Goal: Task Accomplishment & Management: Manage account settings

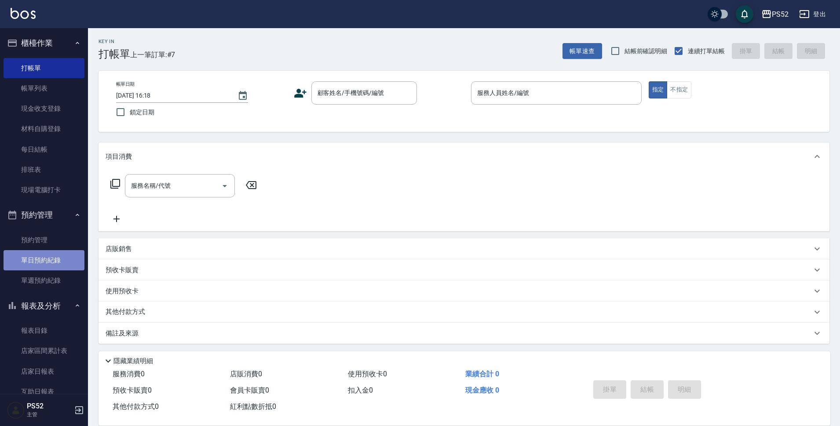
click at [44, 264] on link "單日預約紀錄" at bounding box center [44, 260] width 81 height 20
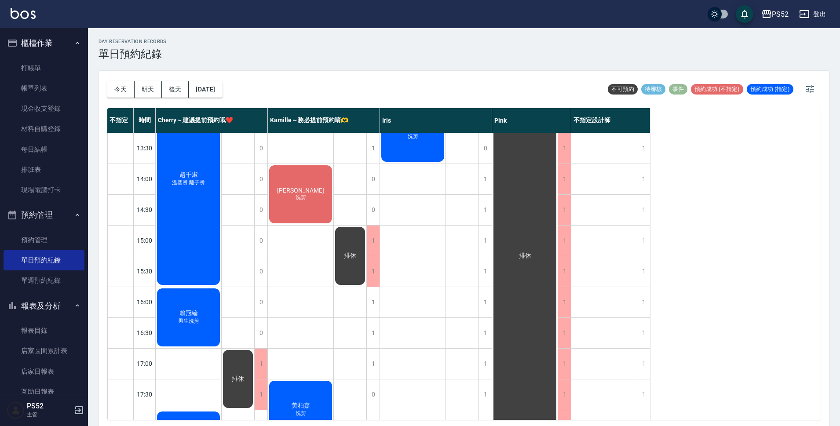
scroll to position [190, 0]
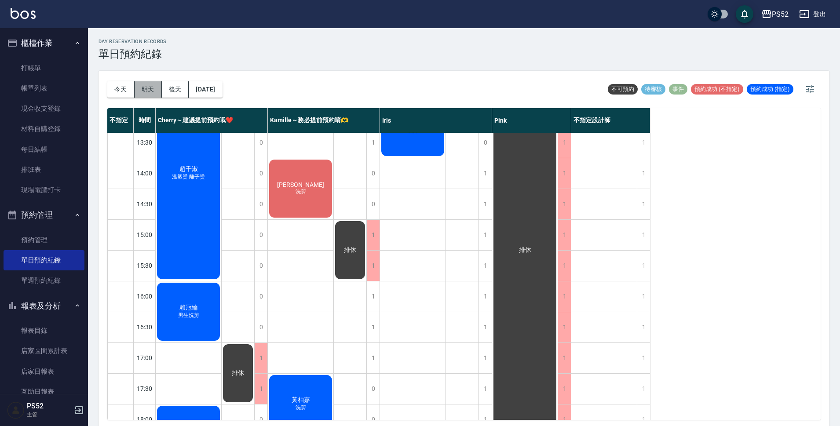
click at [140, 85] on button "明天" at bounding box center [148, 89] width 27 height 16
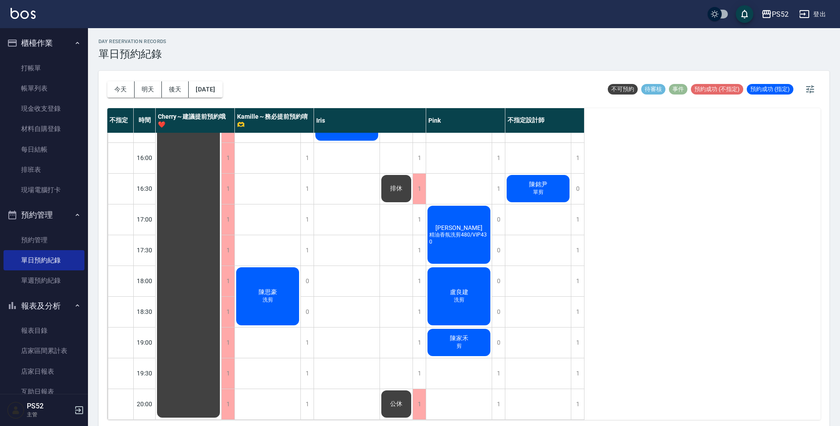
scroll to position [336, 0]
click at [496, 373] on div "1" at bounding box center [498, 373] width 13 height 30
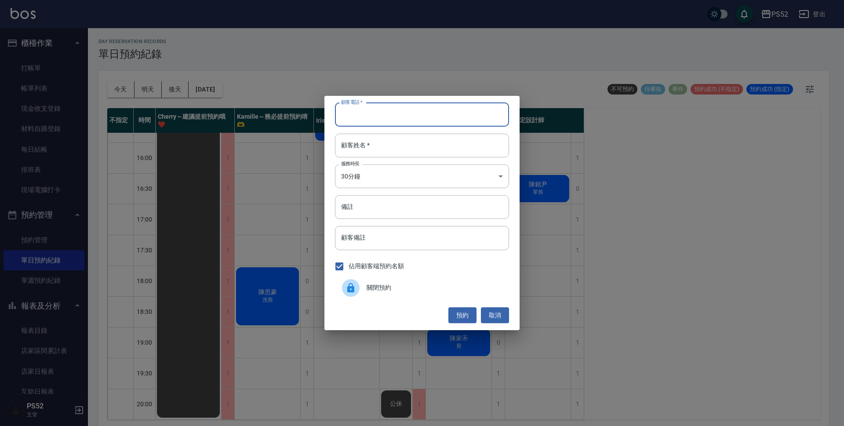
click at [383, 117] on input "顧客電話   *" at bounding box center [422, 115] width 174 height 24
paste input "0985932842"
type input "0985932842"
click at [374, 142] on input "顧客姓名   *" at bounding box center [422, 146] width 174 height 24
paste input "[PERSON_NAME]"
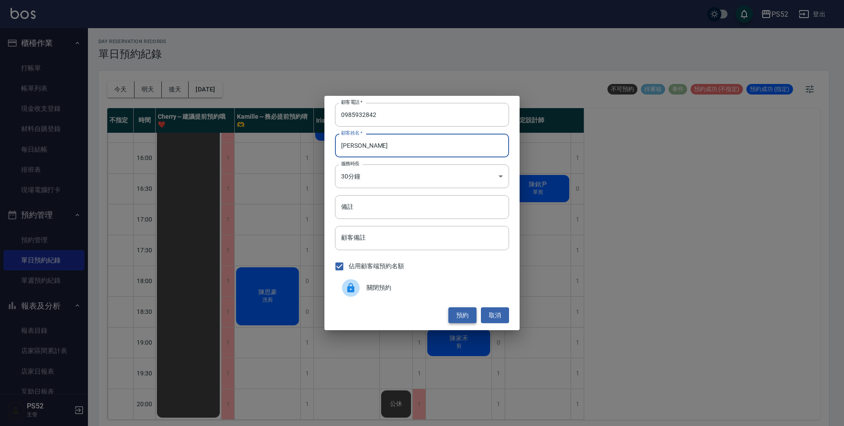
type input "[PERSON_NAME]"
click at [452, 314] on button "預約" at bounding box center [463, 315] width 28 height 16
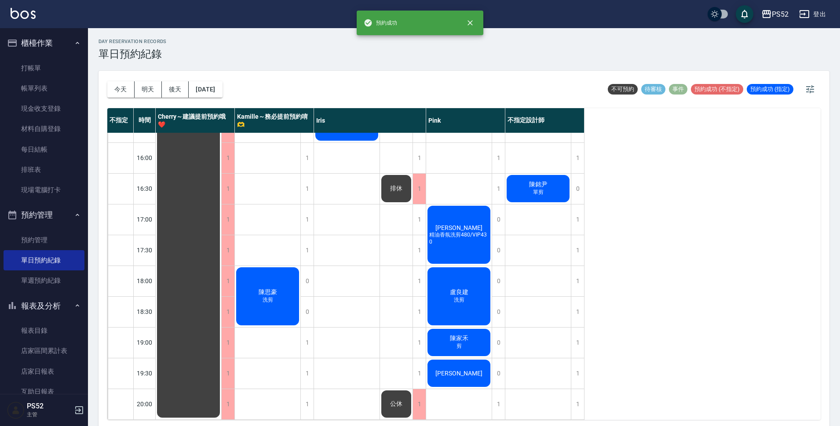
scroll to position [3, 0]
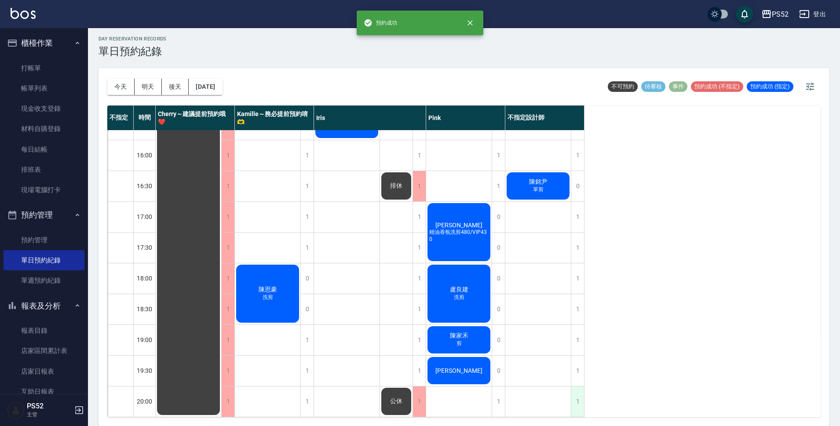
click at [580, 390] on div "1" at bounding box center [577, 402] width 13 height 30
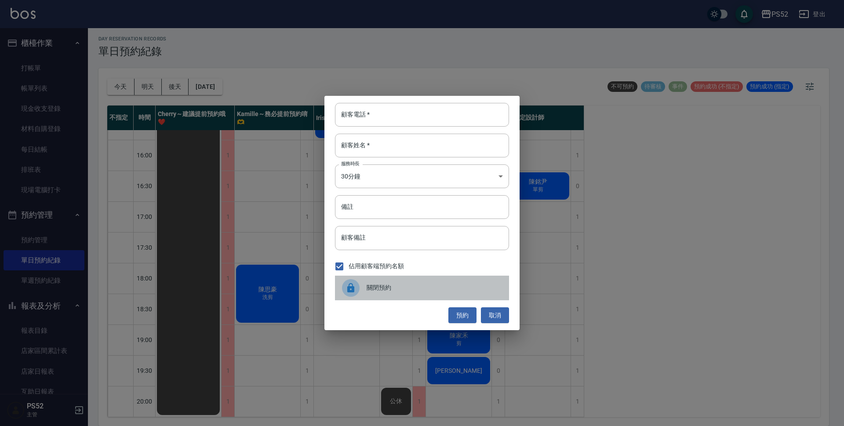
click at [375, 287] on span "關閉預約" at bounding box center [434, 287] width 135 height 9
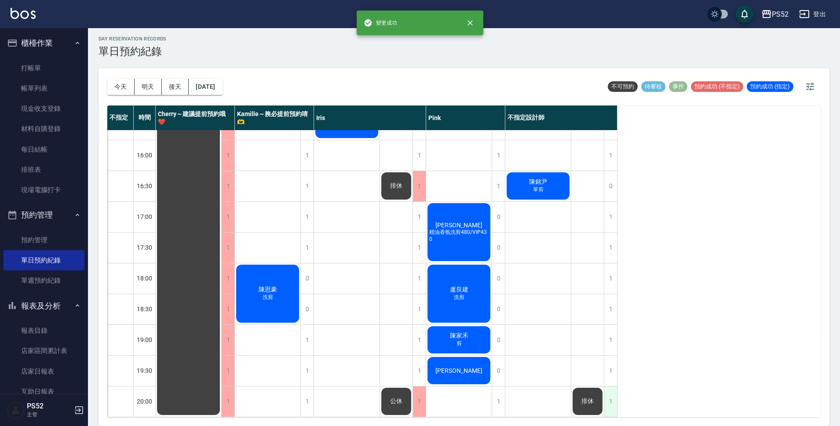
click at [609, 394] on div "1" at bounding box center [610, 402] width 13 height 30
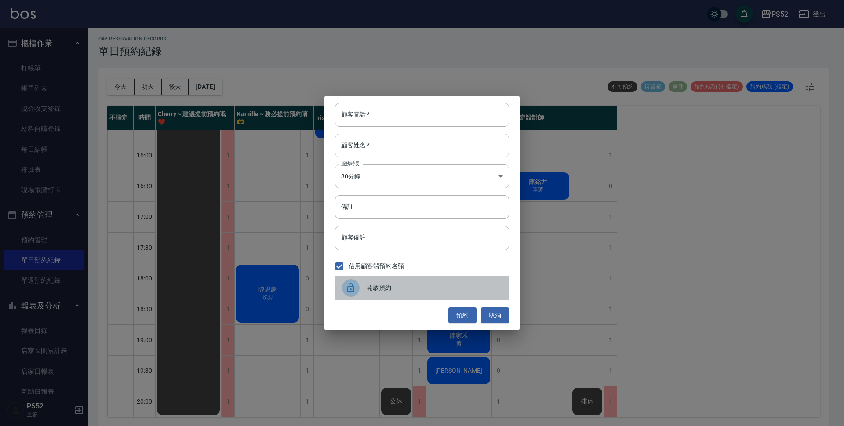
click at [400, 283] on div "開啟預約" at bounding box center [422, 288] width 174 height 25
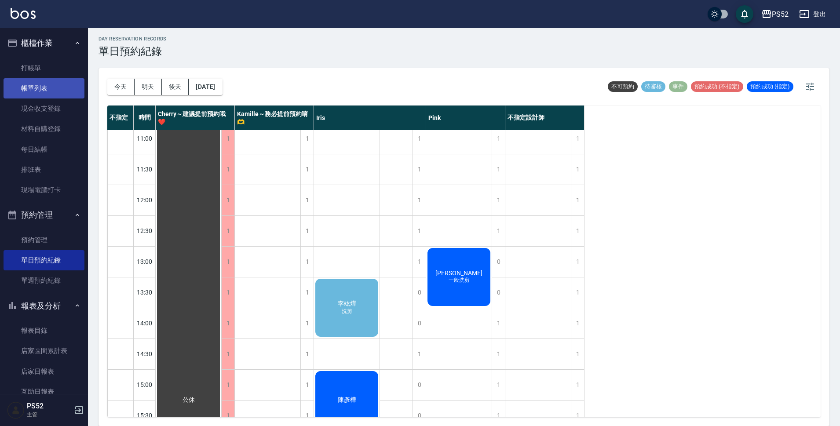
scroll to position [0, 0]
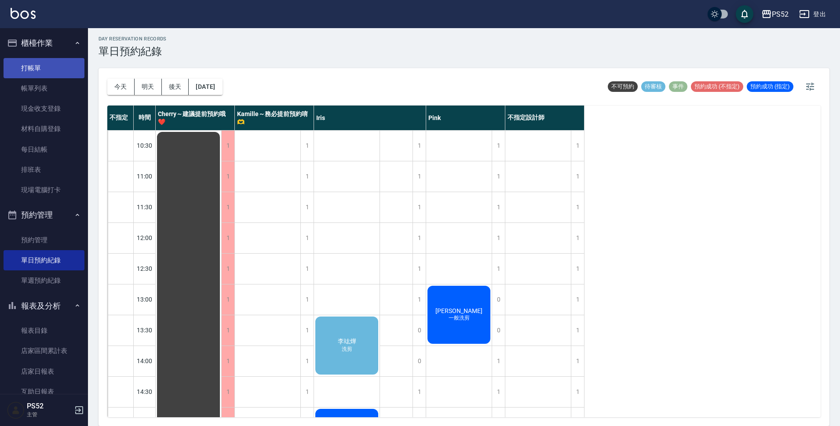
click at [16, 71] on link "打帳單" at bounding box center [44, 68] width 81 height 20
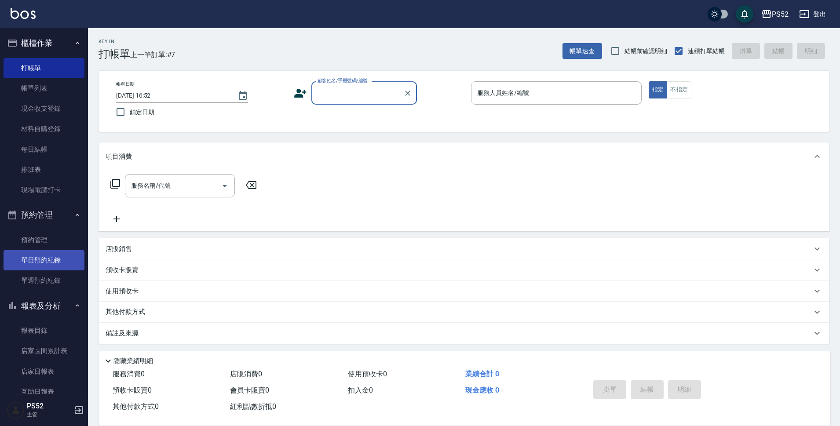
click at [48, 256] on link "單日預約紀錄" at bounding box center [44, 260] width 81 height 20
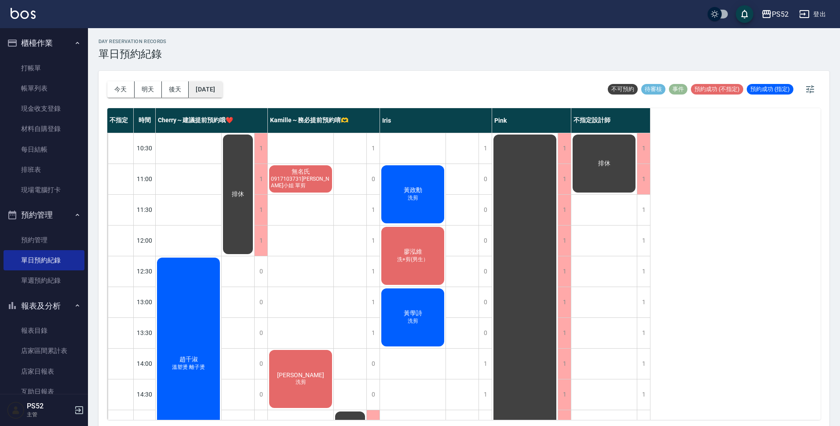
click at [210, 88] on button "[DATE]" at bounding box center [205, 89] width 33 height 16
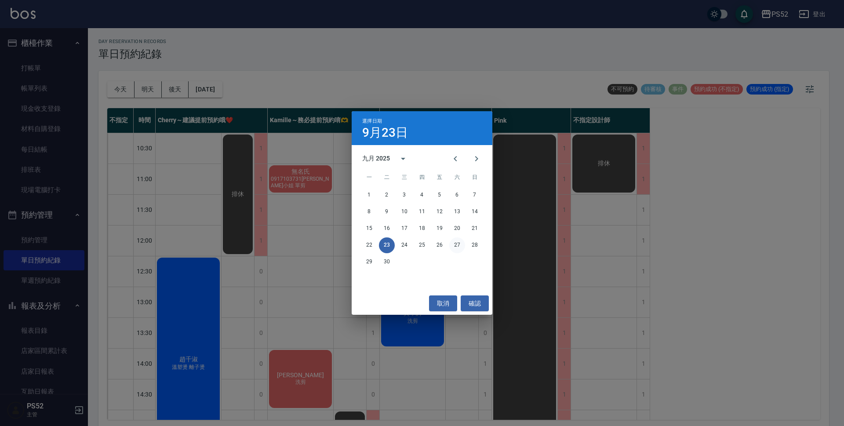
click at [456, 245] on button "27" at bounding box center [457, 245] width 16 height 16
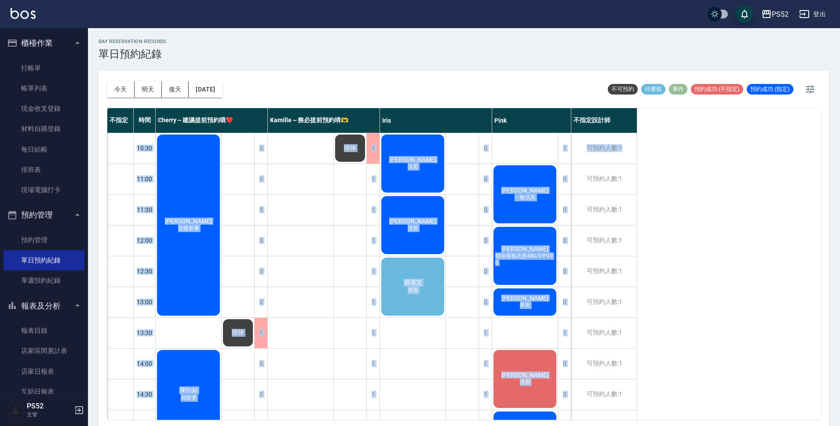
drag, startPoint x: 795, startPoint y: 143, endPoint x: 796, endPoint y: 161, distance: 17.2
click at [796, 161] on div "不指定 時間 Cherry～建議提前預約哦❤️ [PERSON_NAME]～務必提前預約唷🫶 [PERSON_NAME] 不指定設計師 10:30 11:00…" at bounding box center [463, 264] width 713 height 312
click at [774, 188] on div "不指定 時間 Cherry～建議提前預約哦❤️ [PERSON_NAME]～務必提前預約唷🫶 [PERSON_NAME] 不指定設計師 10:30 11:00…" at bounding box center [463, 264] width 713 height 312
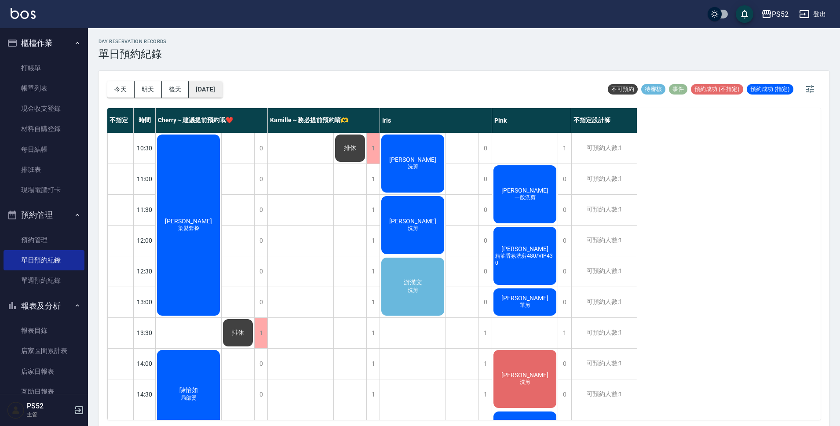
click at [209, 90] on button "[DATE]" at bounding box center [205, 89] width 33 height 16
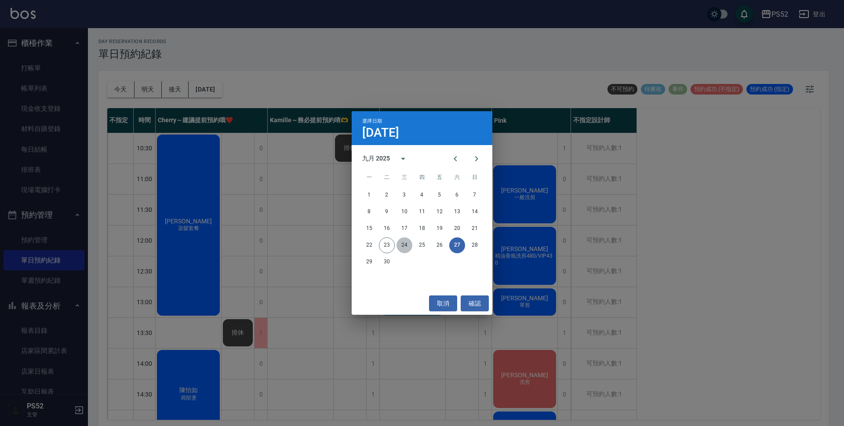
click at [403, 247] on button "24" at bounding box center [405, 245] width 16 height 16
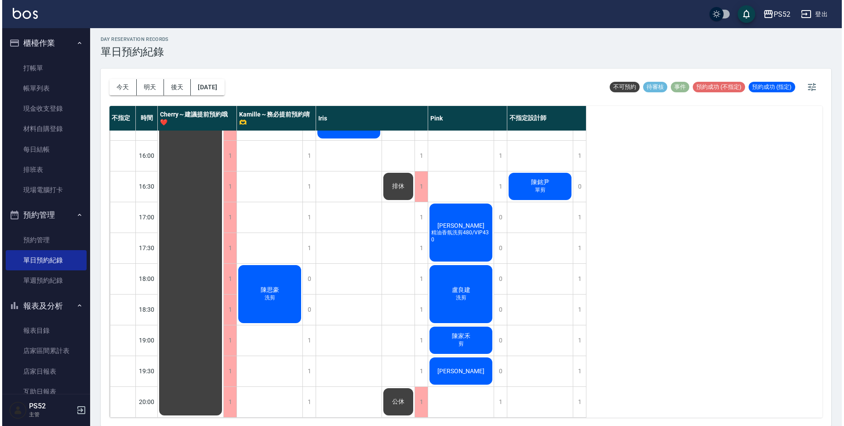
scroll to position [3, 0]
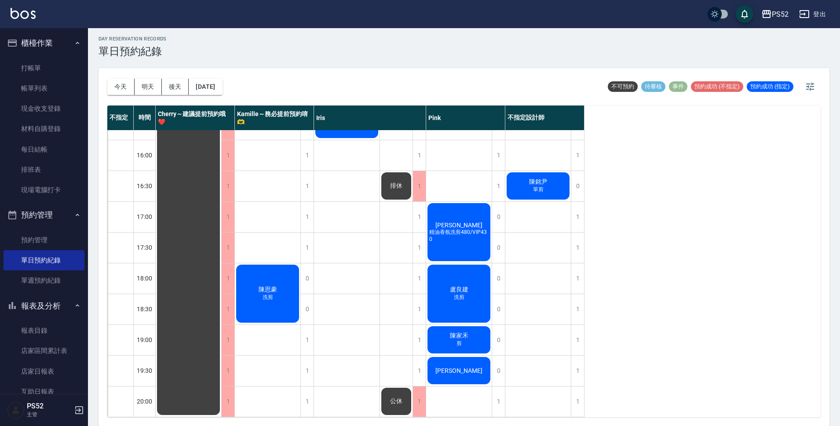
click at [478, 365] on div "[PERSON_NAME]" at bounding box center [459, 371] width 66 height 30
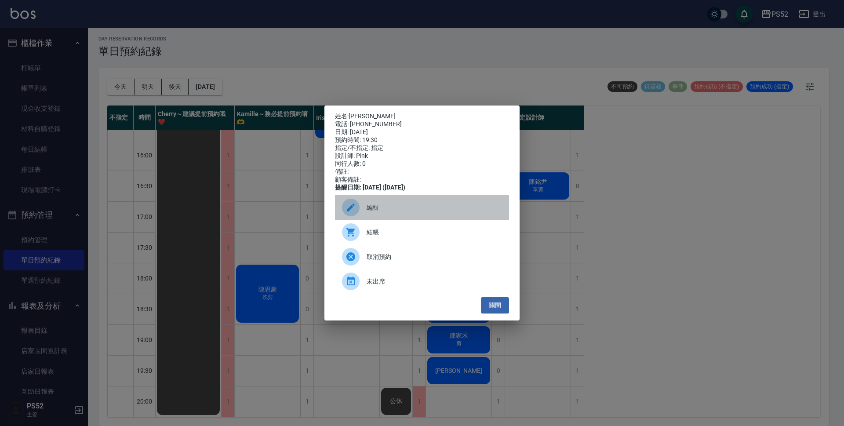
click at [384, 212] on span "編輯" at bounding box center [434, 207] width 135 height 9
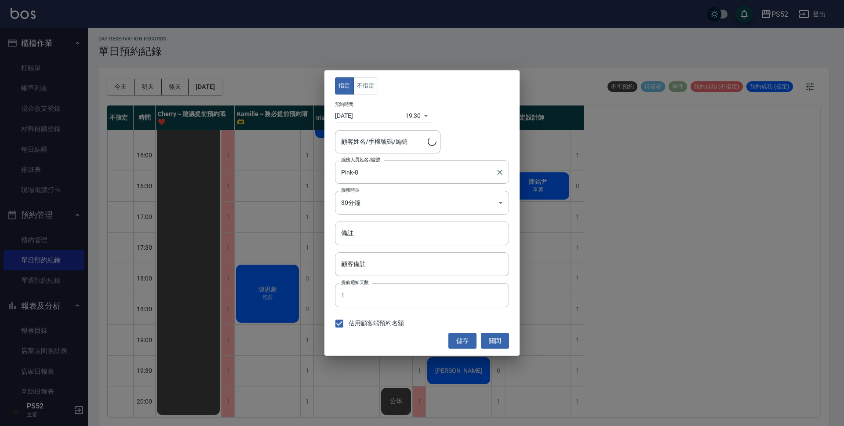
type input "[PERSON_NAME]/0985932842/P0985932842"
click at [361, 119] on input "[DATE]" at bounding box center [370, 116] width 70 height 15
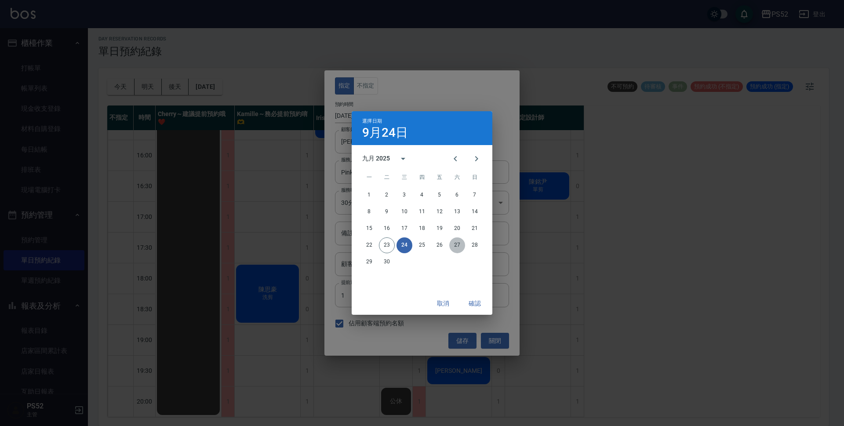
click at [460, 247] on button "27" at bounding box center [457, 245] width 16 height 16
type input "[DATE]"
click at [475, 301] on button "確認" at bounding box center [475, 304] width 28 height 16
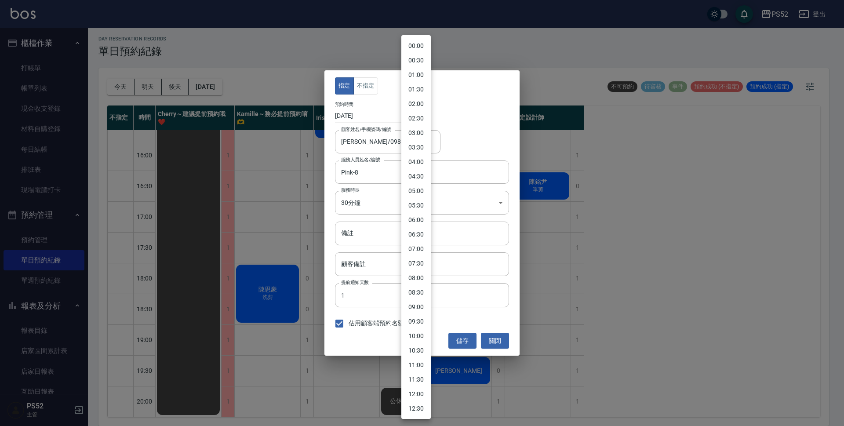
click at [409, 122] on body "PS52 登出 櫃檯作業 打帳單 帳單列表 現金收支登錄 材料自購登錄 每日結帳 排班表 現場電腦打卡 預約管理 預約管理 單日預約紀錄 單週預約紀錄 報表及…" at bounding box center [422, 211] width 844 height 429
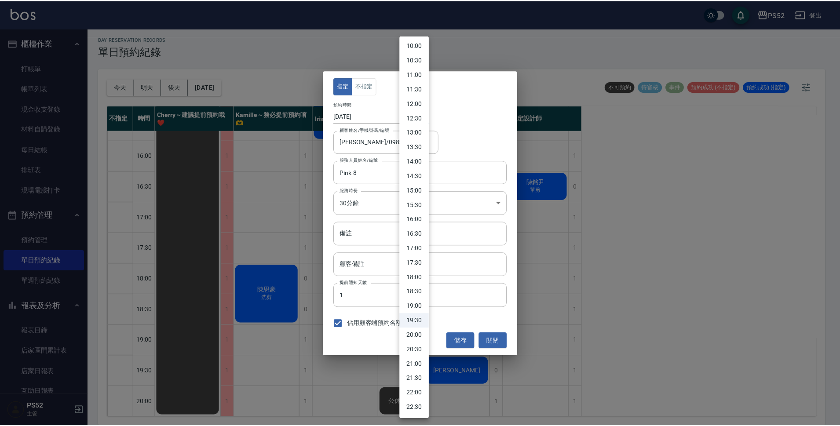
scroll to position [290, 0]
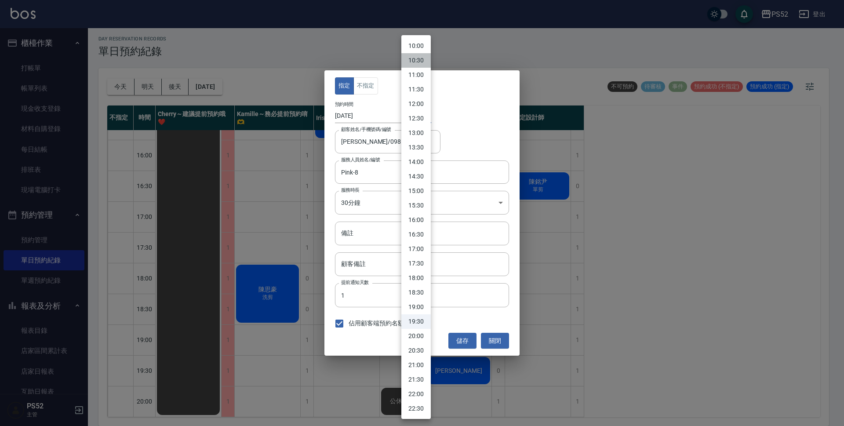
click at [416, 60] on li "10:30" at bounding box center [416, 60] width 29 height 15
type input "1758940200000"
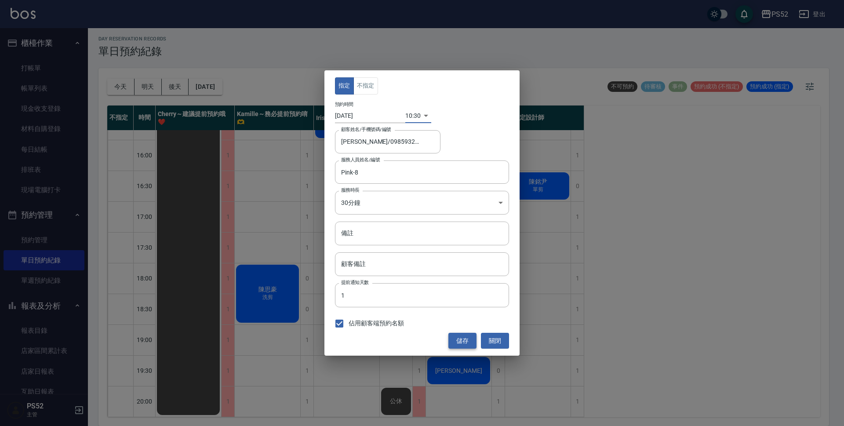
click at [472, 337] on button "儲存" at bounding box center [463, 341] width 28 height 16
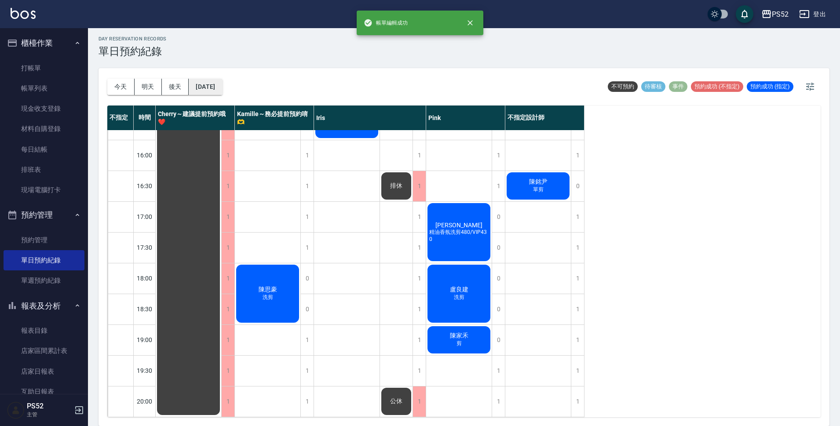
click at [222, 85] on button "[DATE]" at bounding box center [205, 87] width 33 height 16
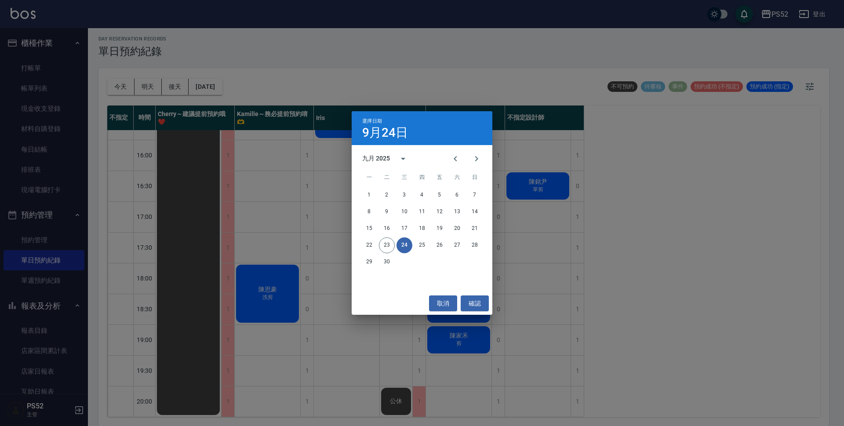
click at [459, 179] on span "六" at bounding box center [457, 178] width 16 height 18
click at [460, 194] on button "6" at bounding box center [457, 195] width 16 height 16
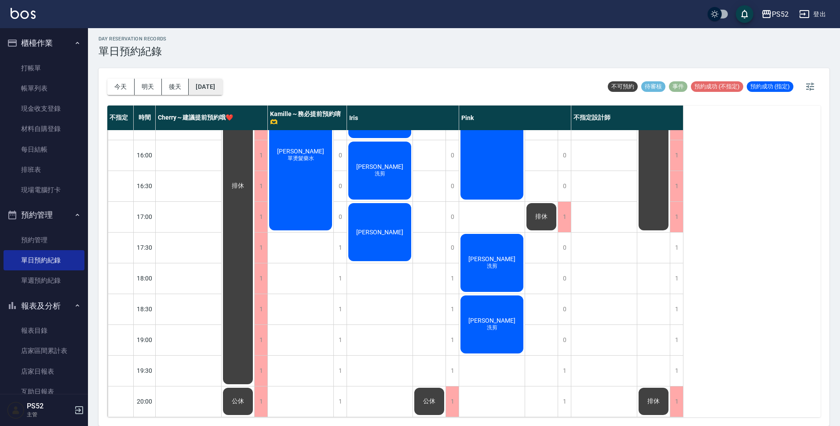
click at [216, 87] on button "[DATE]" at bounding box center [205, 87] width 33 height 16
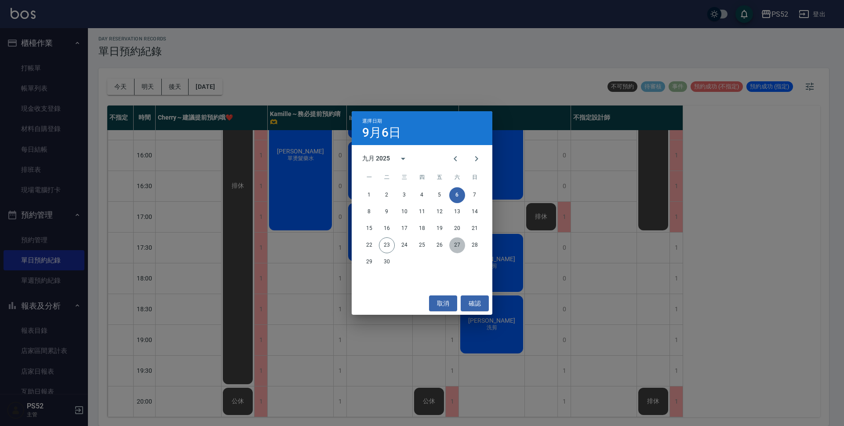
click at [461, 242] on button "27" at bounding box center [457, 245] width 16 height 16
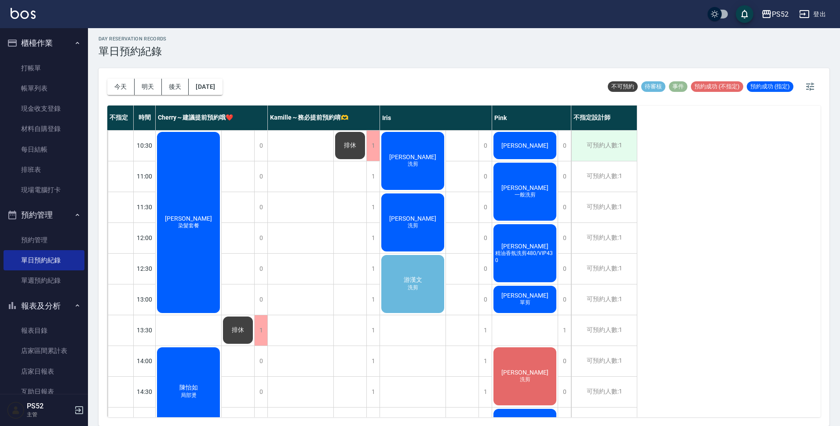
click at [604, 149] on div "可預約人數:1" at bounding box center [604, 146] width 66 height 30
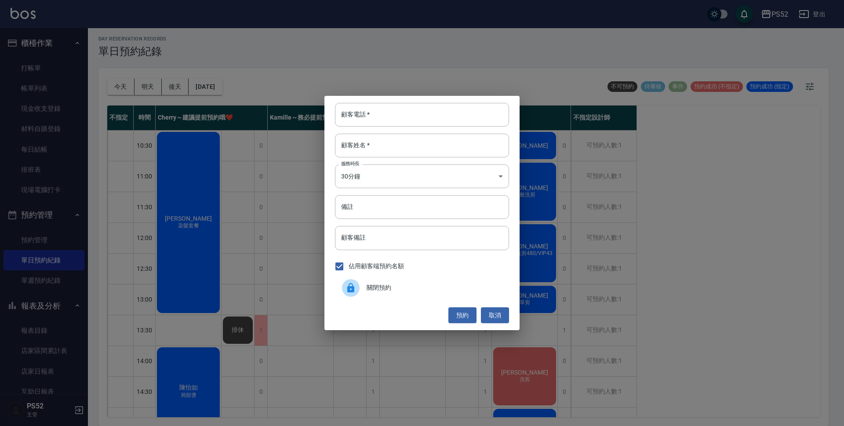
click at [383, 290] on span "關閉預約" at bounding box center [434, 287] width 135 height 9
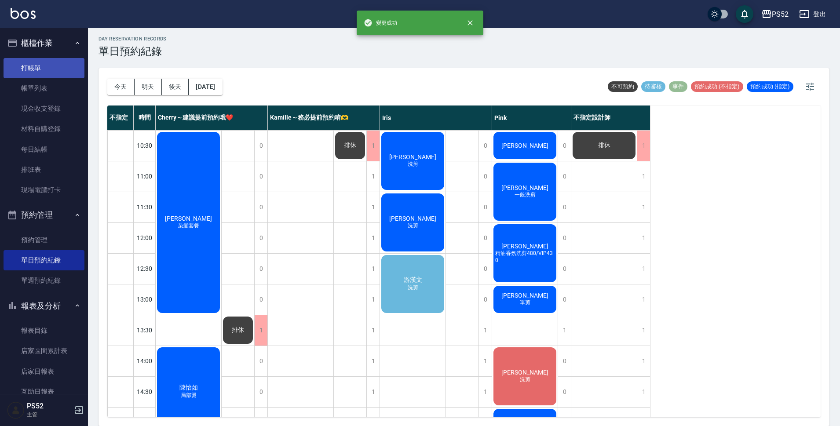
click at [29, 73] on link "打帳單" at bounding box center [44, 68] width 81 height 20
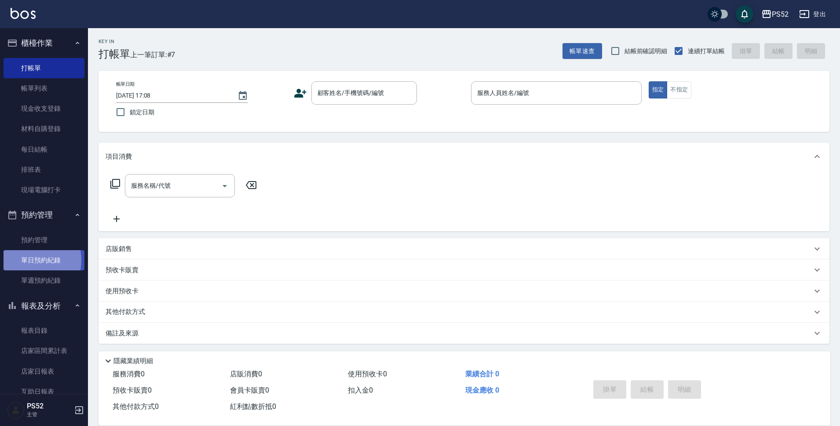
click at [27, 260] on link "單日預約紀錄" at bounding box center [44, 260] width 81 height 20
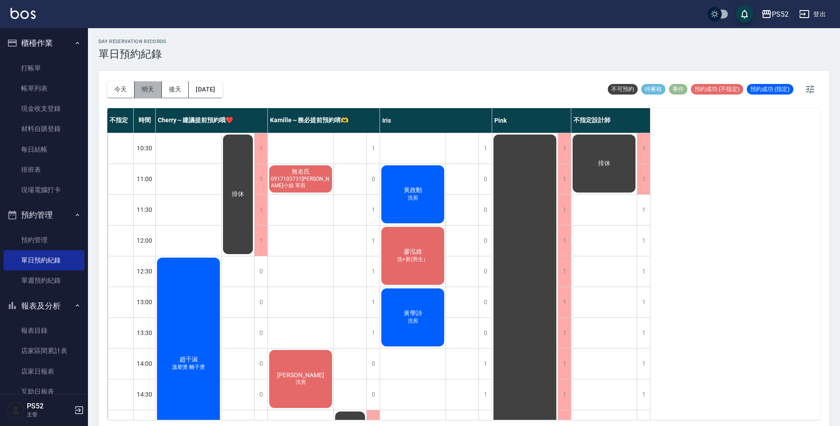
click at [139, 85] on button "明天" at bounding box center [148, 89] width 27 height 16
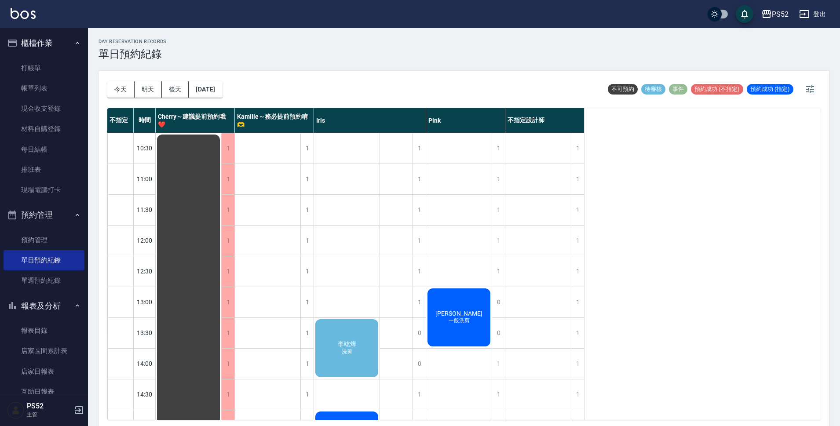
click at [343, 362] on div "[PERSON_NAME]剪" at bounding box center [347, 348] width 66 height 61
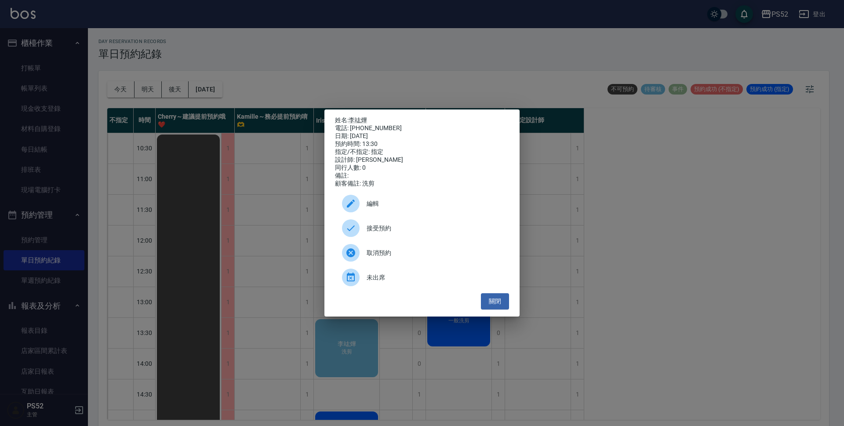
click at [439, 233] on span "接受預約" at bounding box center [434, 228] width 135 height 9
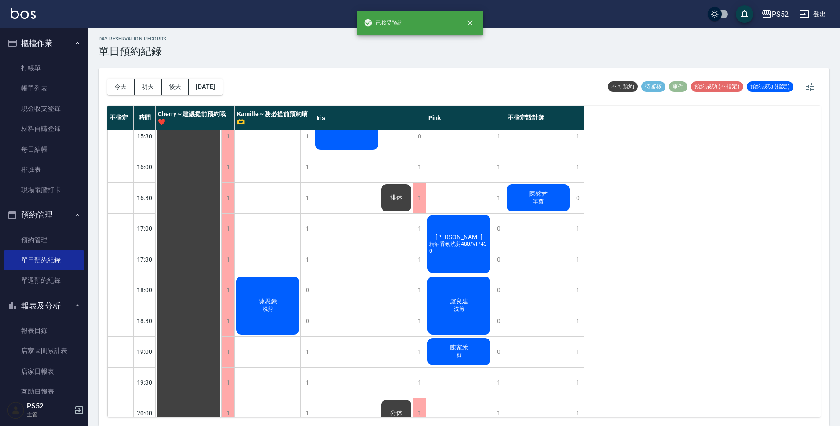
scroll to position [336, 0]
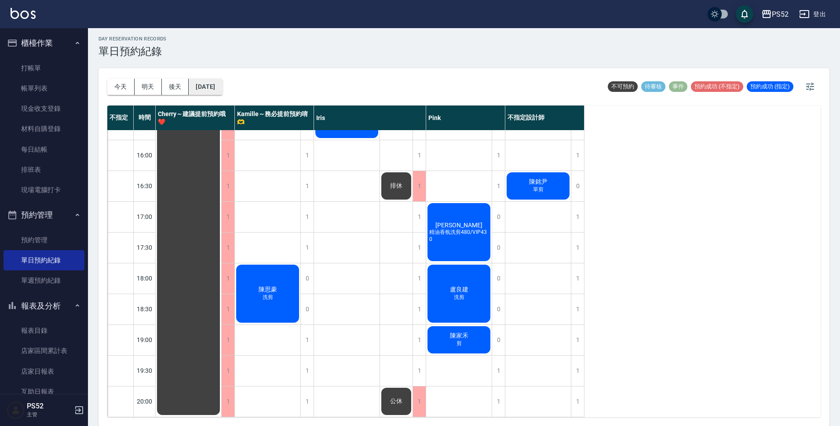
click at [216, 83] on button "[DATE]" at bounding box center [205, 87] width 33 height 16
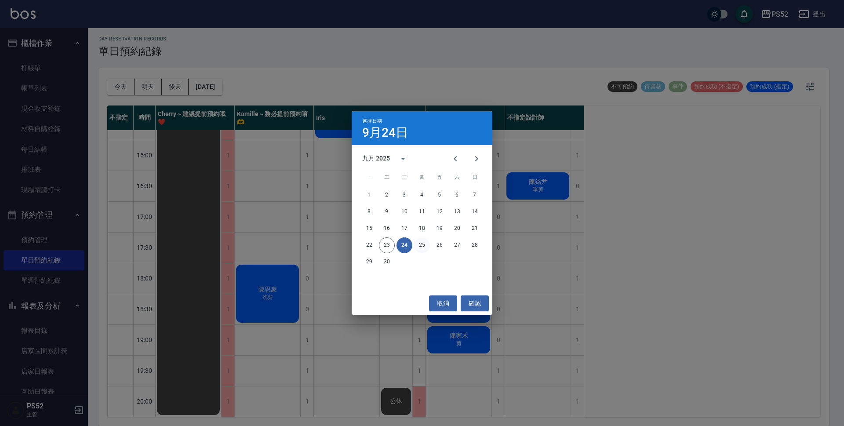
click at [420, 246] on button "25" at bounding box center [422, 245] width 16 height 16
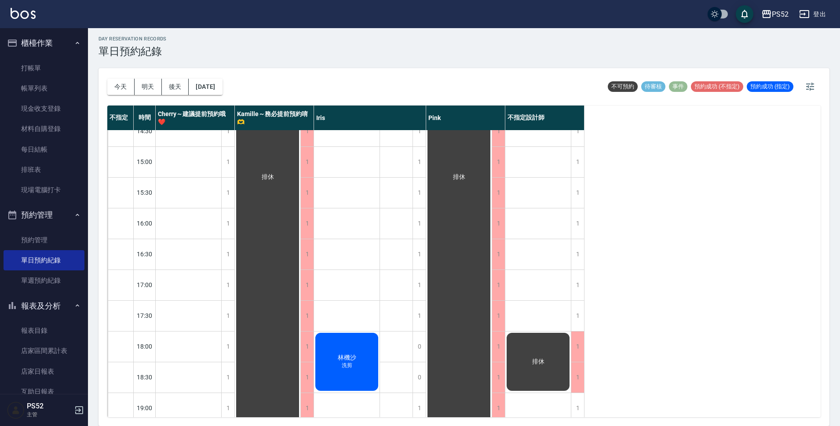
scroll to position [248, 0]
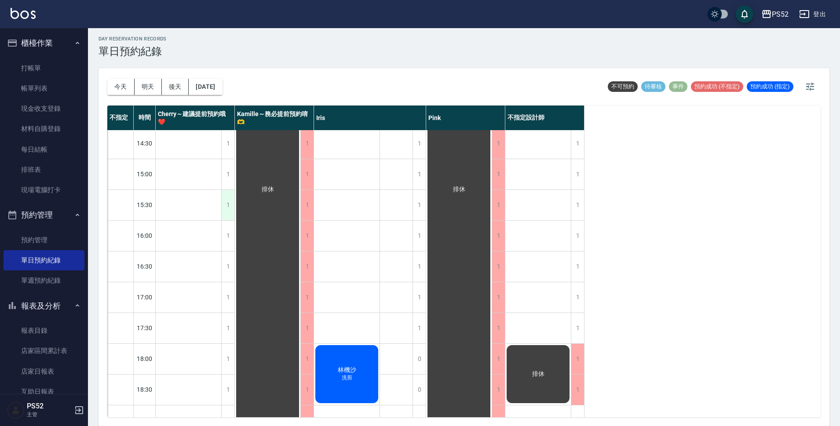
click at [222, 203] on div "1" at bounding box center [227, 205] width 13 height 30
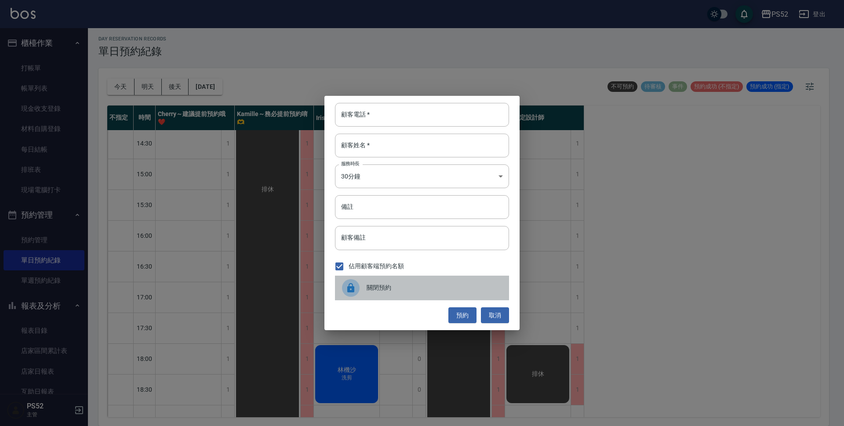
click at [384, 294] on div "關閉預約" at bounding box center [422, 288] width 174 height 25
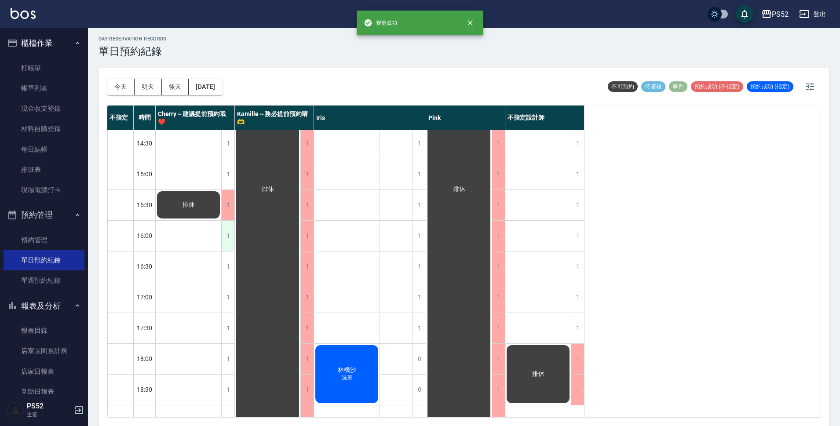
click at [228, 235] on div "1" at bounding box center [227, 236] width 13 height 30
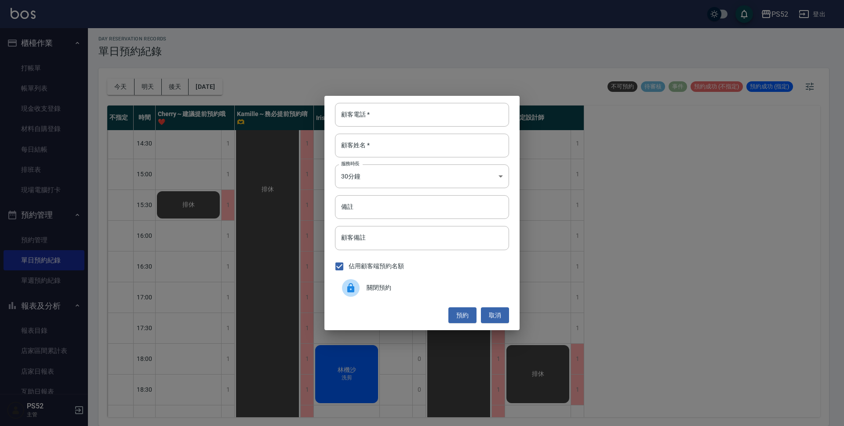
click at [418, 295] on div "關閉預約" at bounding box center [422, 288] width 174 height 25
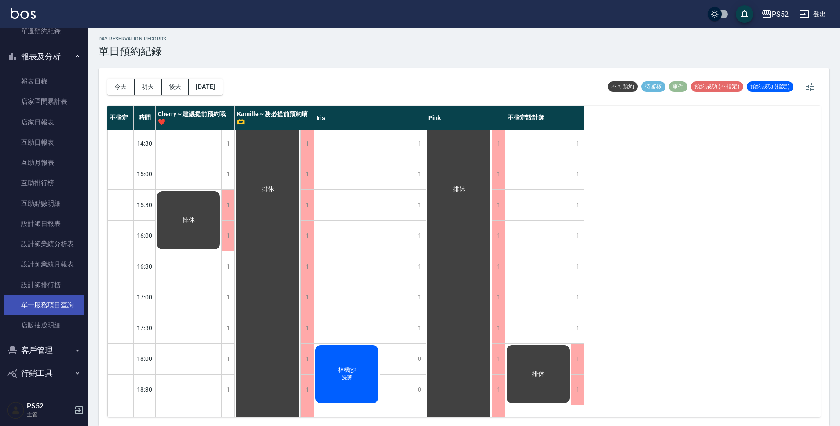
scroll to position [250, 0]
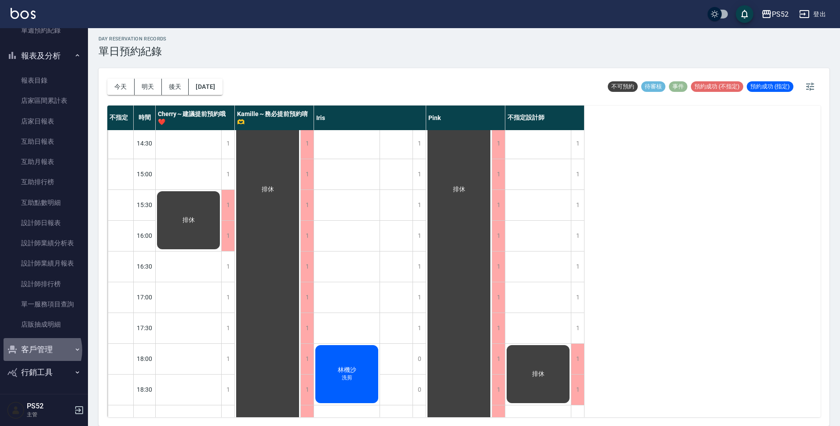
click at [35, 350] on button "客戶管理" at bounding box center [44, 349] width 81 height 23
click at [44, 371] on link "客戶列表" at bounding box center [44, 375] width 81 height 20
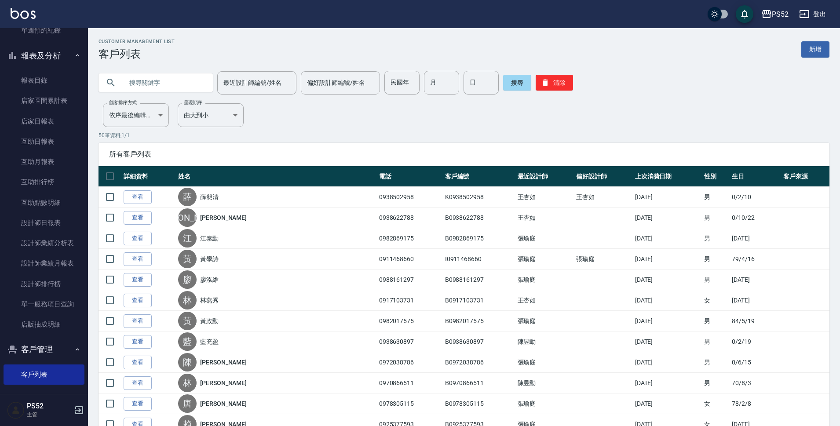
click at [146, 85] on input "text" at bounding box center [164, 83] width 83 height 24
type input "090598"
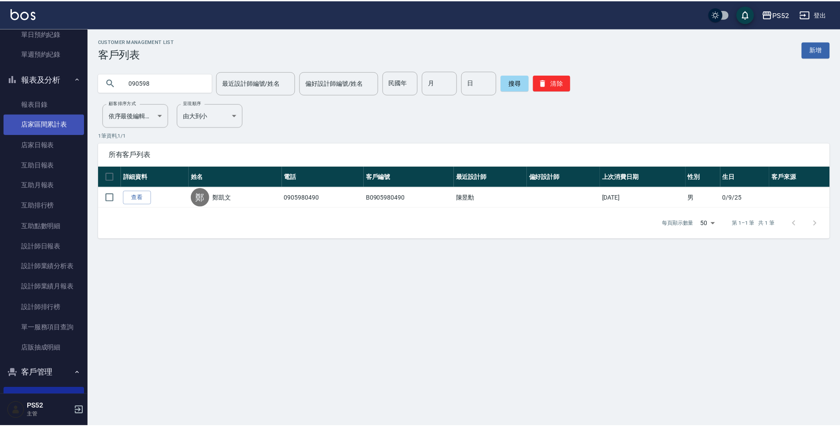
scroll to position [177, 0]
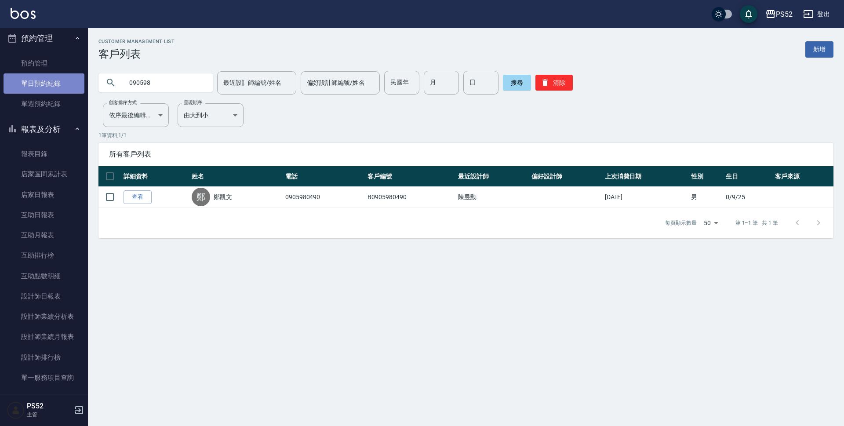
click at [49, 78] on link "單日預約紀錄" at bounding box center [44, 83] width 81 height 20
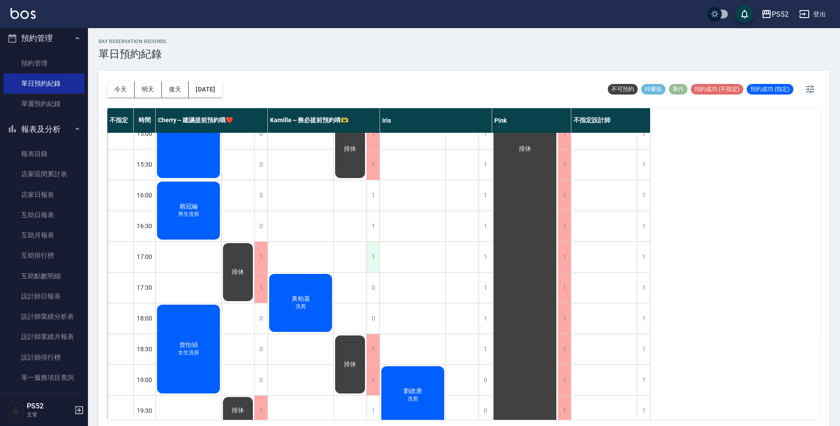
scroll to position [293, 0]
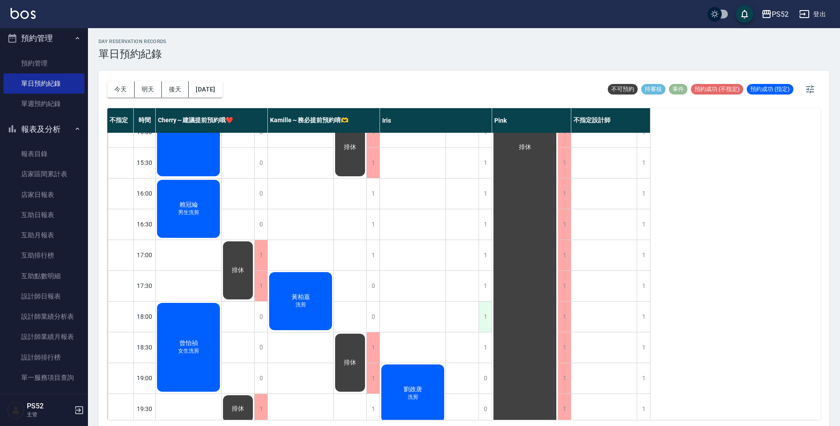
click at [481, 303] on div "1" at bounding box center [484, 317] width 13 height 30
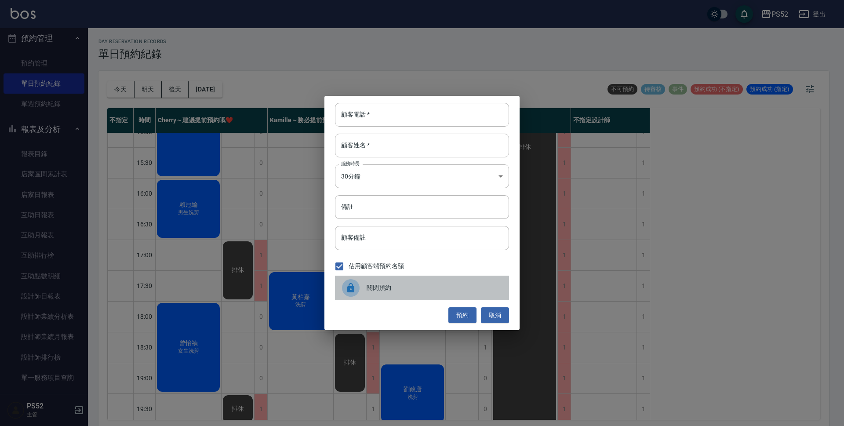
click at [390, 281] on div "關閉預約" at bounding box center [422, 288] width 174 height 25
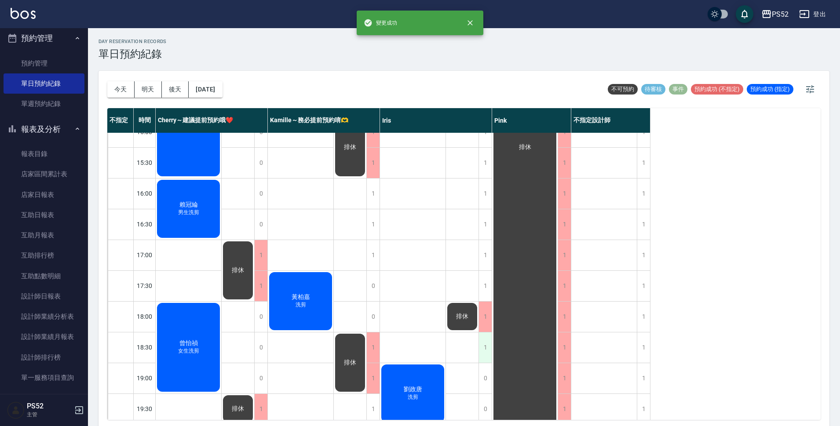
click at [485, 339] on div "1" at bounding box center [484, 347] width 13 height 30
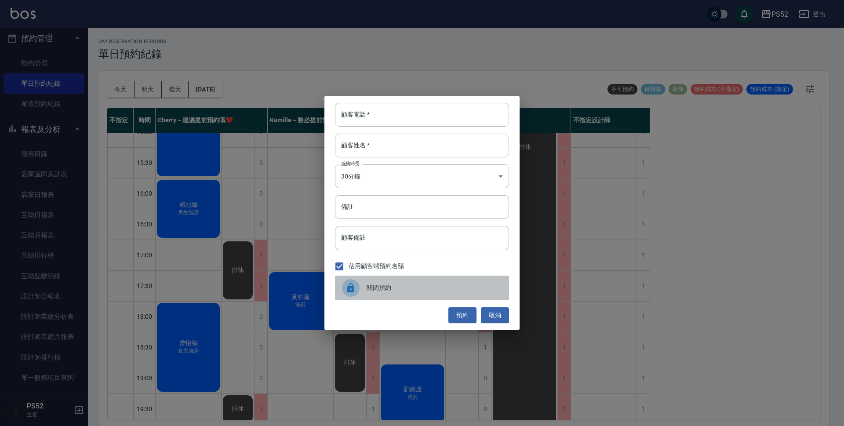
click at [383, 285] on span "關閉預約" at bounding box center [434, 287] width 135 height 9
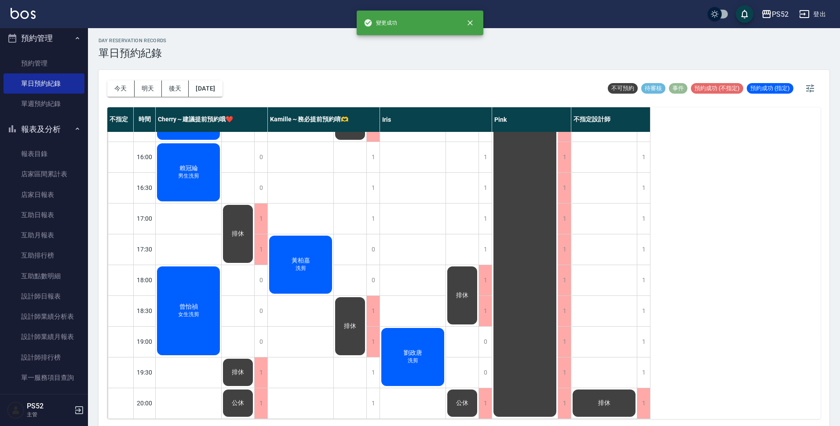
scroll to position [3, 0]
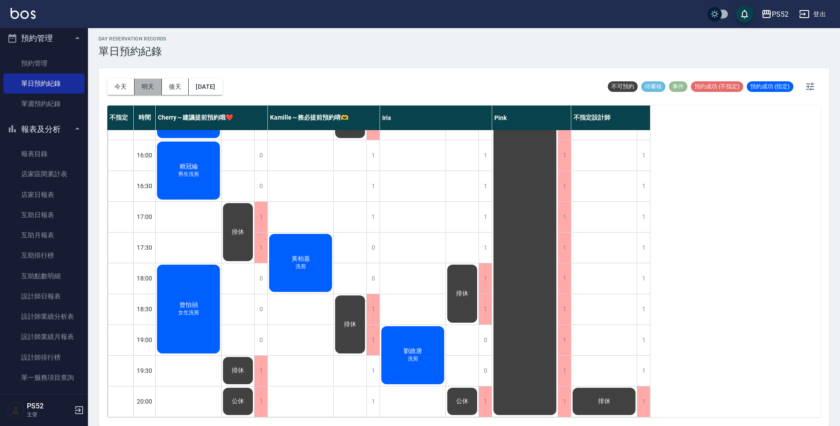
click at [140, 85] on button "明天" at bounding box center [148, 87] width 27 height 16
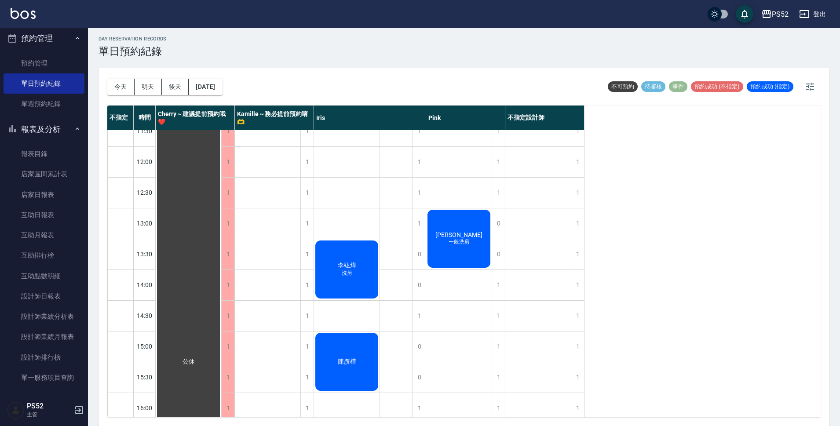
scroll to position [58, 0]
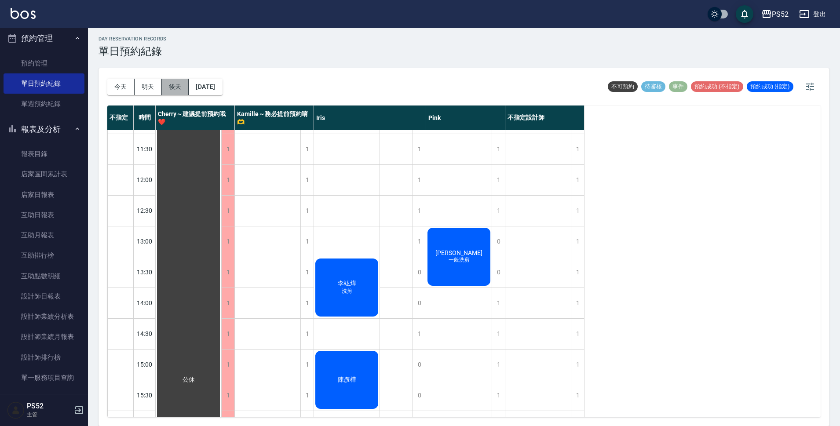
click at [174, 86] on button "後天" at bounding box center [175, 87] width 27 height 16
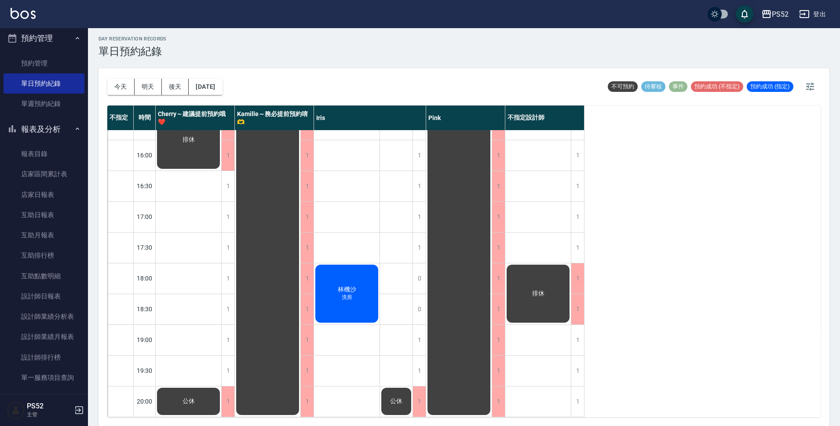
scroll to position [336, 0]
click at [120, 85] on button "今天" at bounding box center [120, 87] width 27 height 16
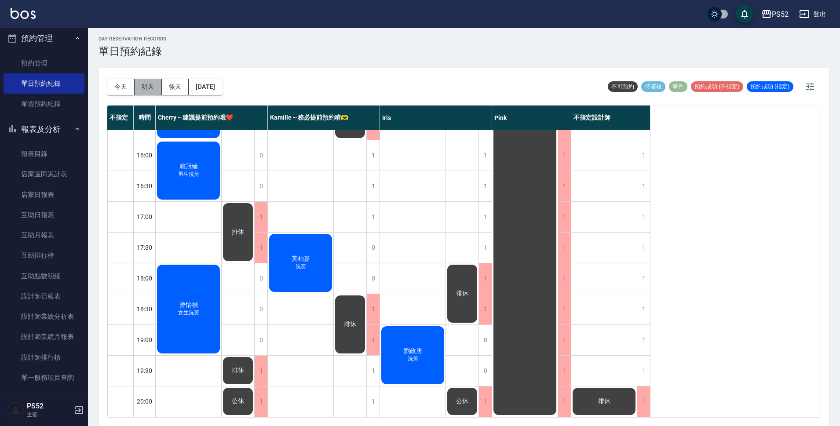
click at [143, 80] on button "明天" at bounding box center [148, 87] width 27 height 16
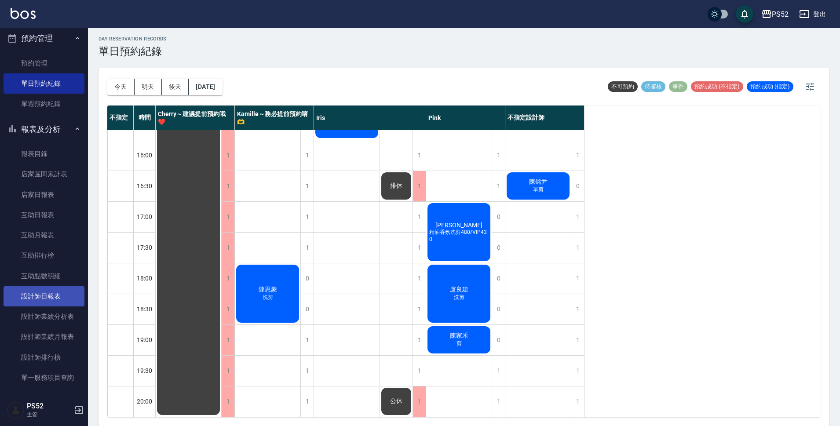
click at [62, 298] on link "設計師日報表" at bounding box center [44, 296] width 81 height 20
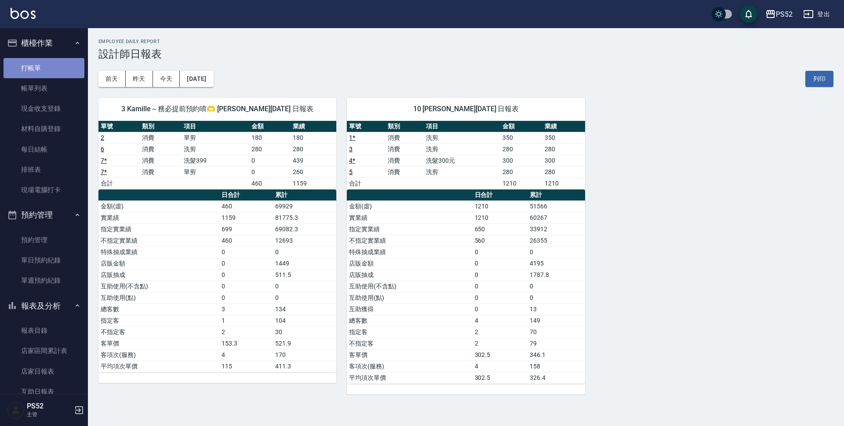
click at [69, 73] on link "打帳單" at bounding box center [44, 68] width 81 height 20
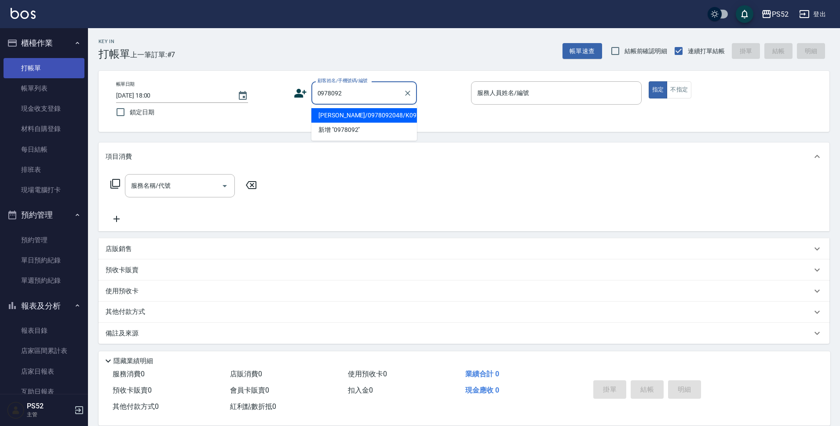
type input "[PERSON_NAME]/0978092048/K0978092048"
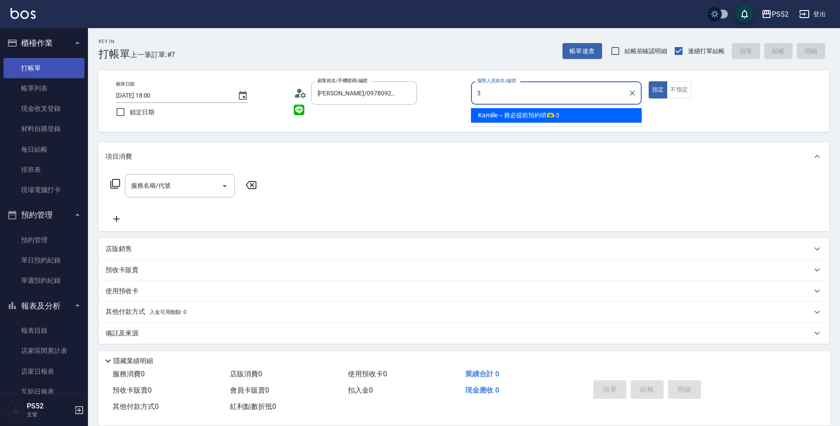
type input "Kamille～務必提前預約唷🫶-3"
type button "true"
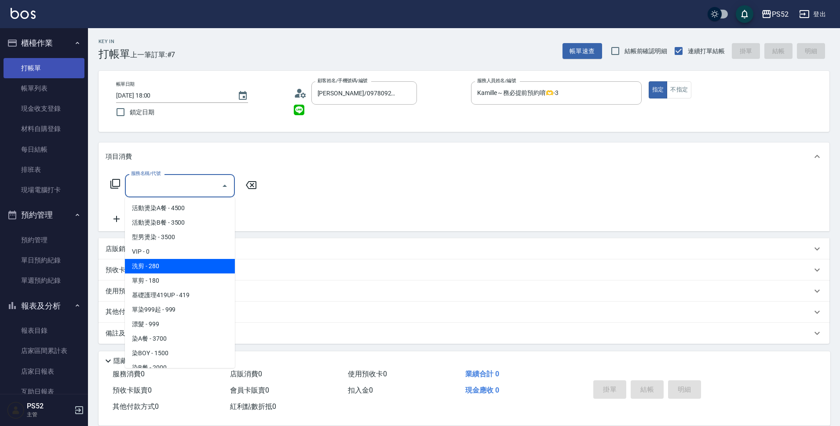
type input "洗剪(C1)"
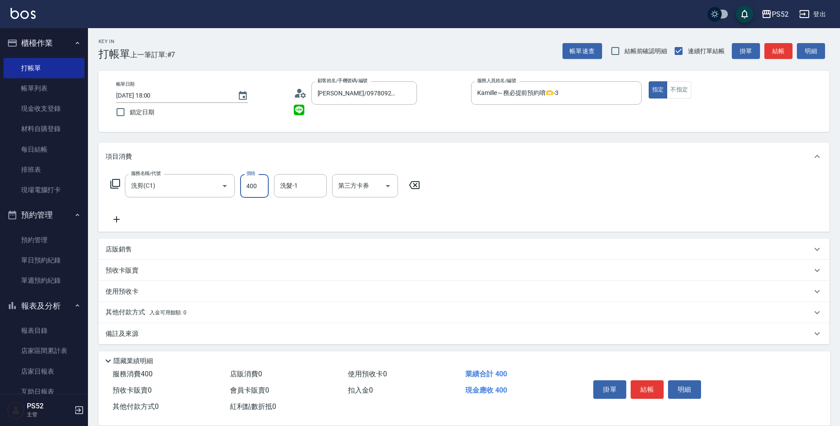
type input "400"
click at [657, 397] on div "掛單 結帳 明細" at bounding box center [647, 391] width 115 height 28
click at [657, 386] on button "結帳" at bounding box center [647, 389] width 33 height 18
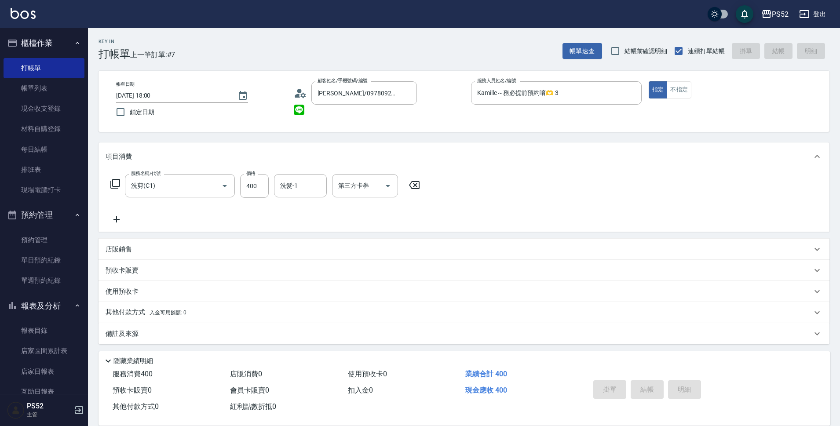
type input "[DATE] 18:01"
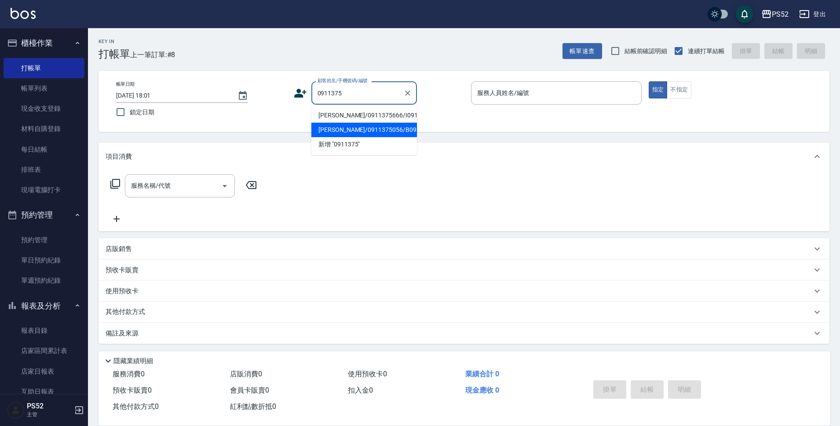
type input "[PERSON_NAME]/0911375056/B0911375056"
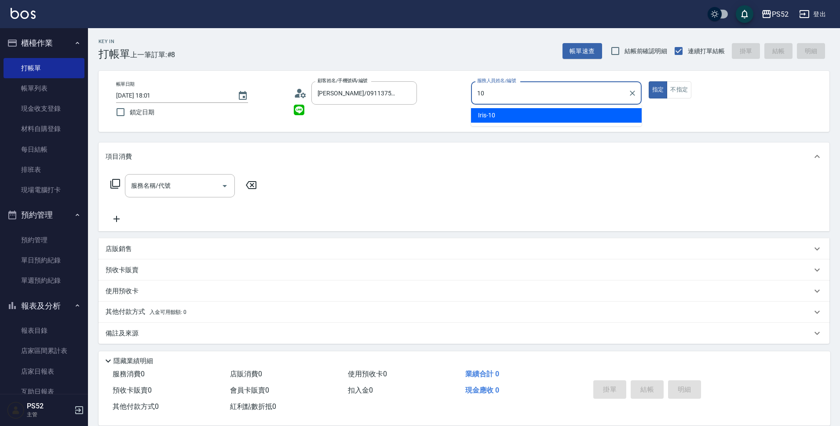
type input "Iris-10"
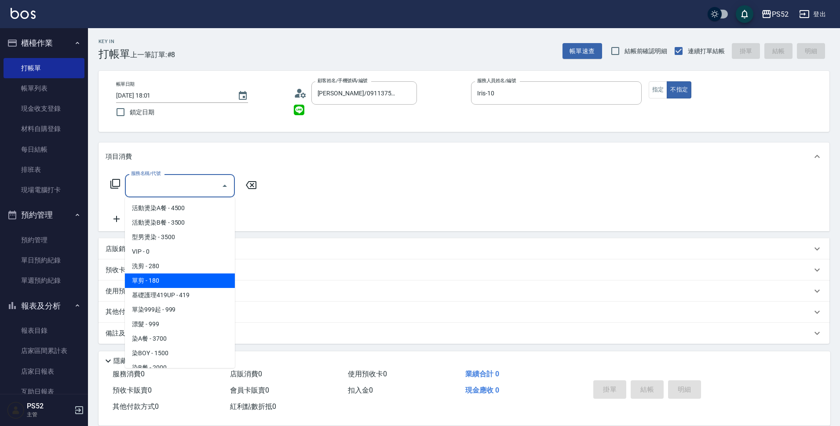
type input "單剪(C2)"
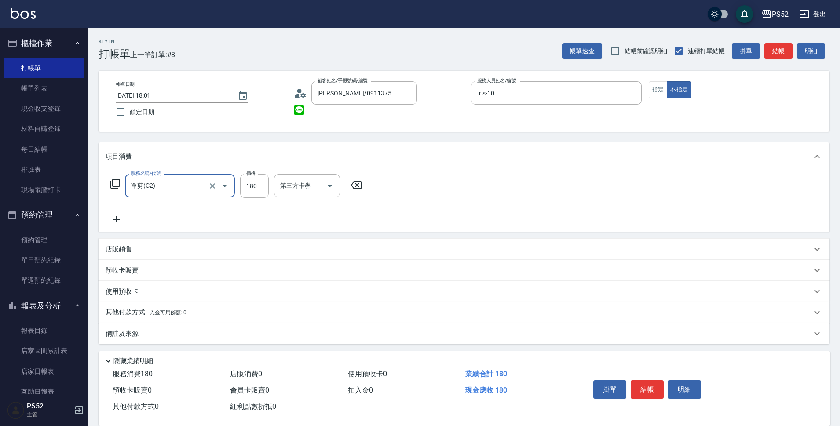
click at [658, 386] on button "結帳" at bounding box center [647, 389] width 33 height 18
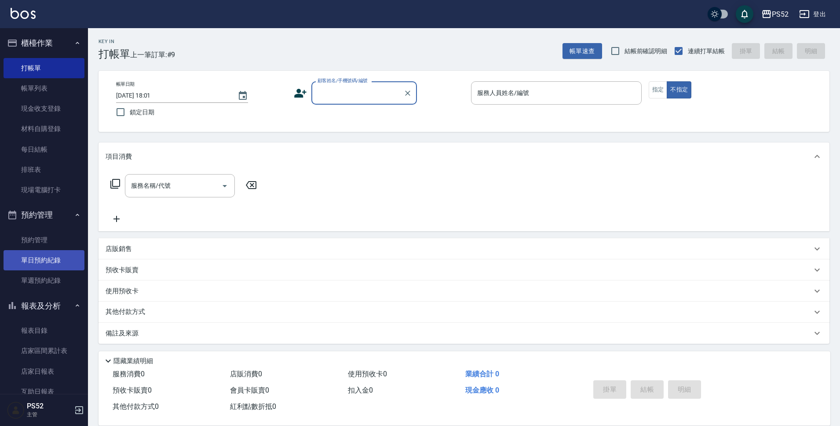
click at [46, 263] on link "單日預約紀錄" at bounding box center [44, 260] width 81 height 20
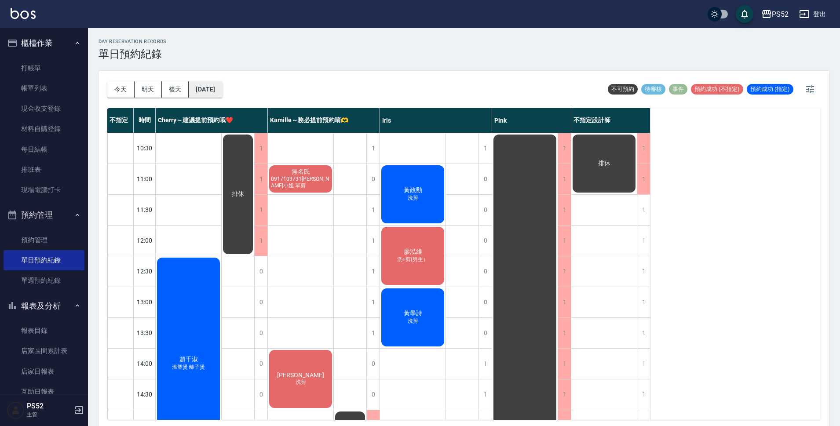
click at [217, 97] on button "[DATE]" at bounding box center [205, 89] width 33 height 16
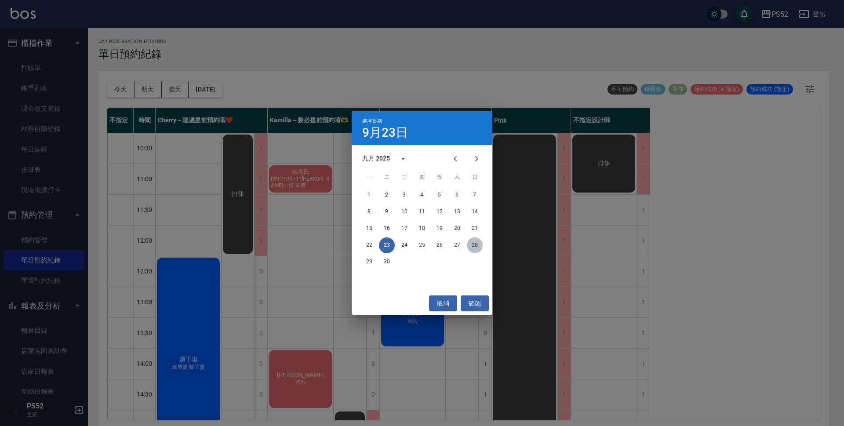
click at [474, 243] on button "28" at bounding box center [475, 245] width 16 height 16
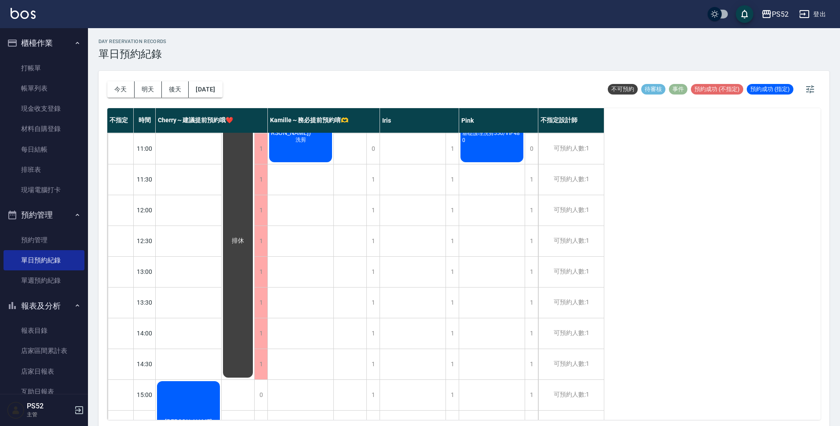
scroll to position [29, 0]
click at [45, 307] on button "報表及分析" at bounding box center [44, 306] width 81 height 23
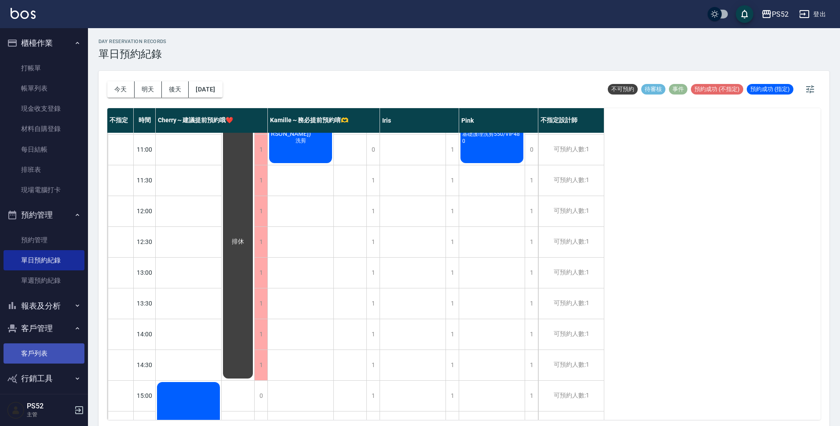
click at [41, 349] on link "客戶列表" at bounding box center [44, 353] width 81 height 20
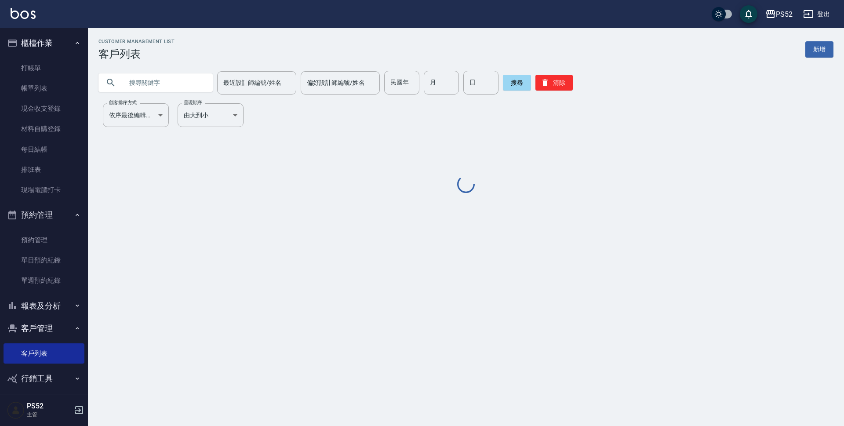
click at [158, 87] on input "text" at bounding box center [164, 83] width 83 height 24
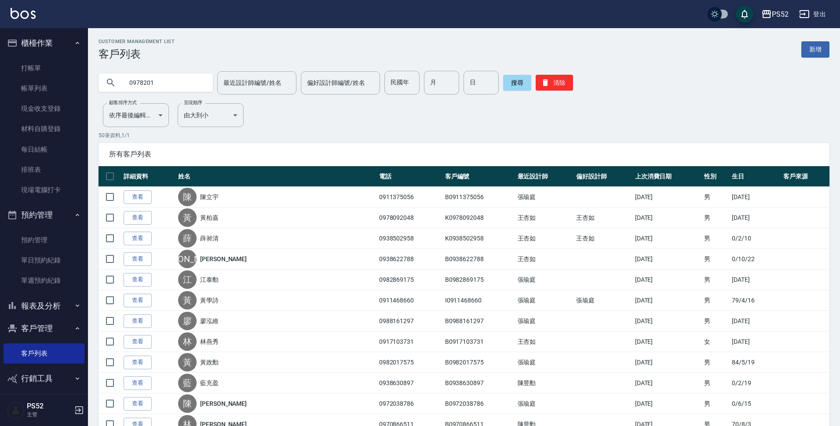
type input "0978201"
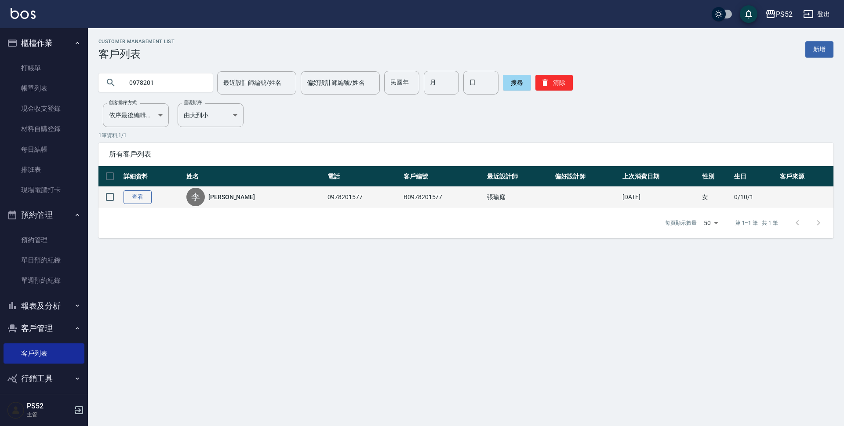
click at [143, 196] on link "查看" at bounding box center [138, 197] width 28 height 14
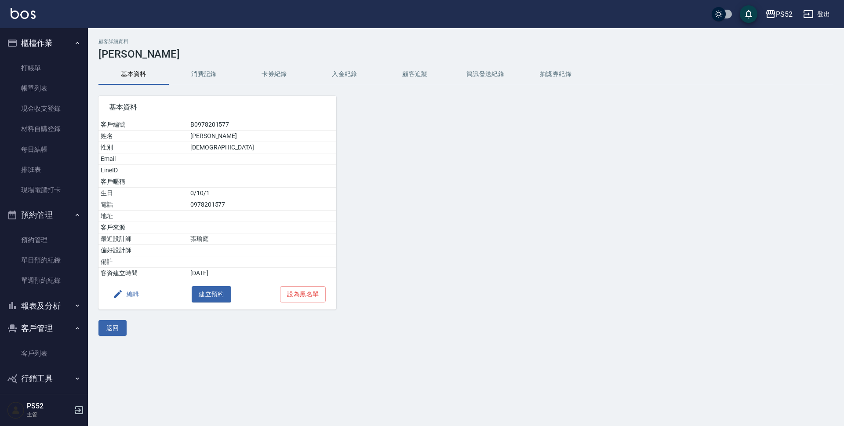
click at [204, 76] on button "消費記錄" at bounding box center [204, 74] width 70 height 21
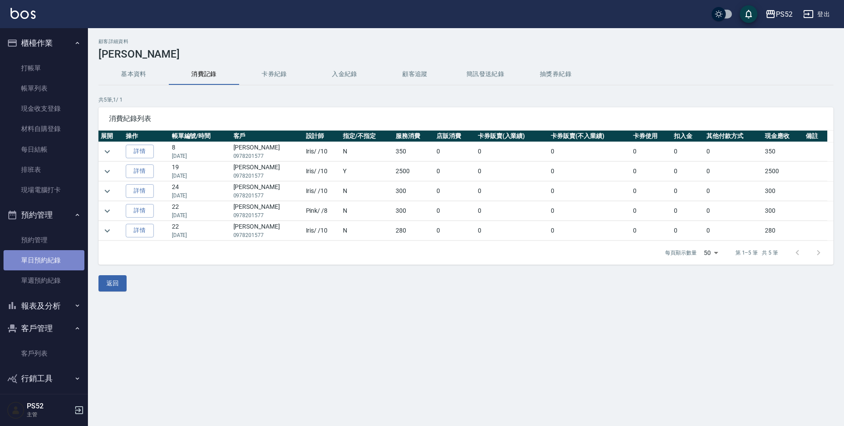
click at [62, 263] on link "單日預約紀錄" at bounding box center [44, 260] width 81 height 20
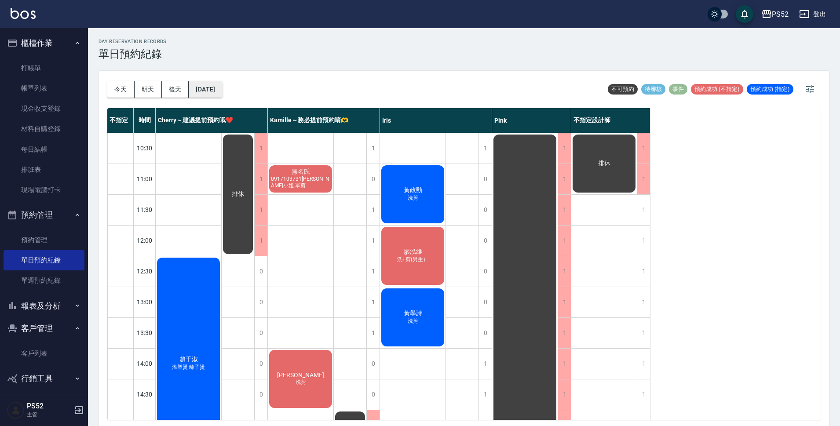
click at [202, 88] on button "[DATE]" at bounding box center [205, 89] width 33 height 16
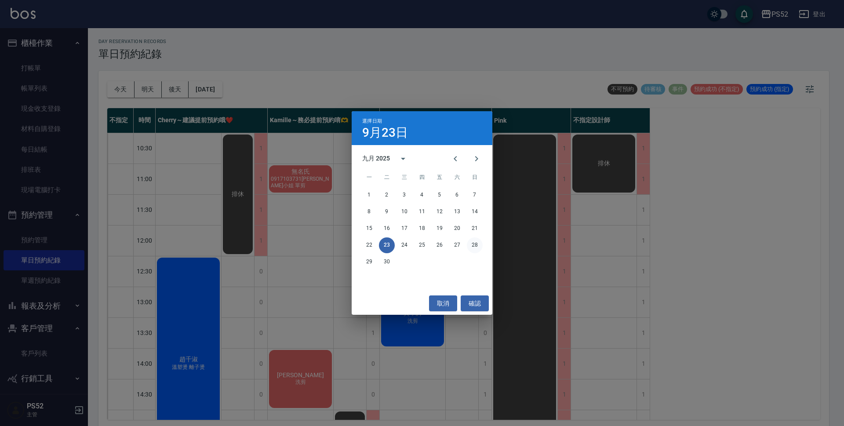
click at [476, 244] on button "28" at bounding box center [475, 245] width 16 height 16
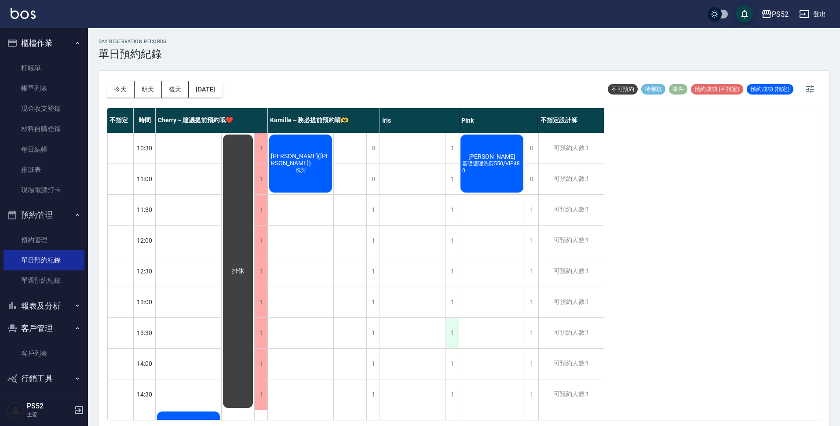
click at [453, 332] on div "1" at bounding box center [451, 333] width 13 height 30
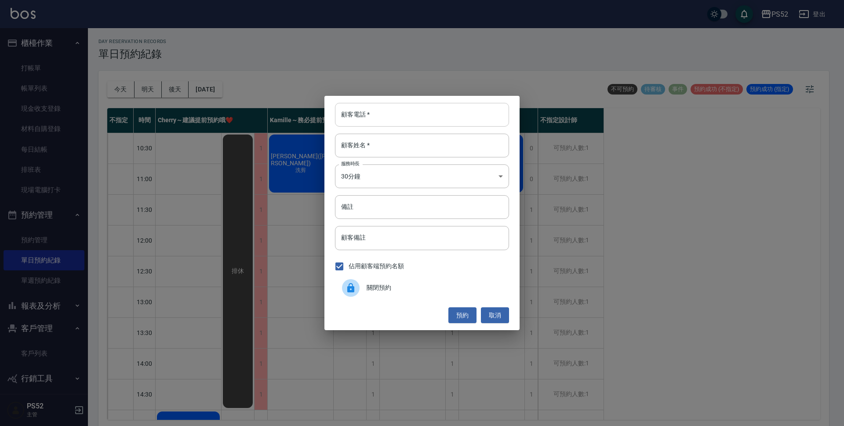
click at [380, 119] on input "顧客電話   *" at bounding box center [422, 115] width 174 height 24
type input "0978201577"
click at [384, 136] on input "顧客姓名   *" at bounding box center [422, 146] width 174 height 24
type input "X"
type input "李"
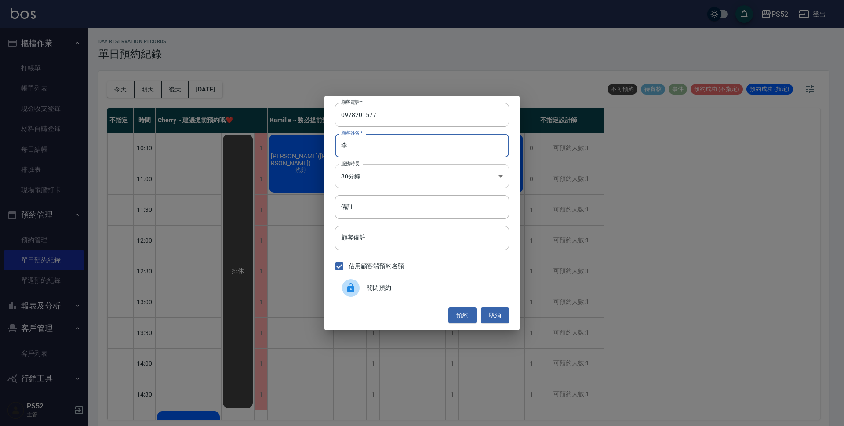
click at [393, 176] on body "PS52 登出 櫃檯作業 打帳單 帳單列表 現金收支登錄 材料自購登錄 每日結帳 排班表 現場電腦打卡 預約管理 預約管理 單日預約紀錄 單週預約紀錄 報表及…" at bounding box center [422, 214] width 844 height 429
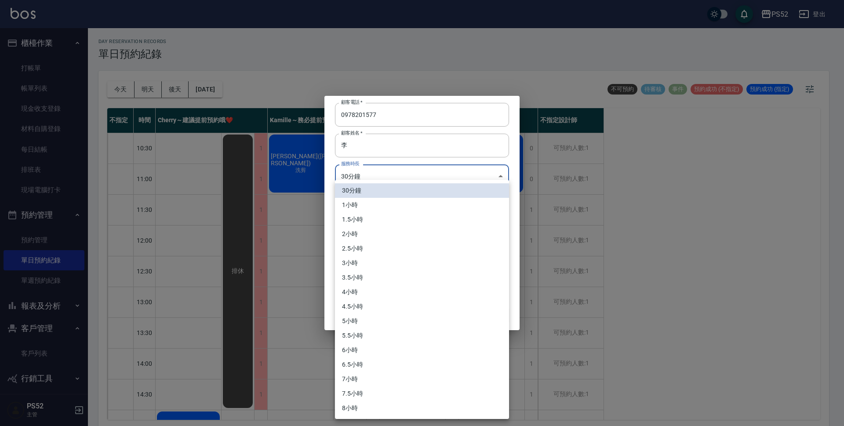
click at [384, 202] on li "1小時" at bounding box center [422, 205] width 174 height 15
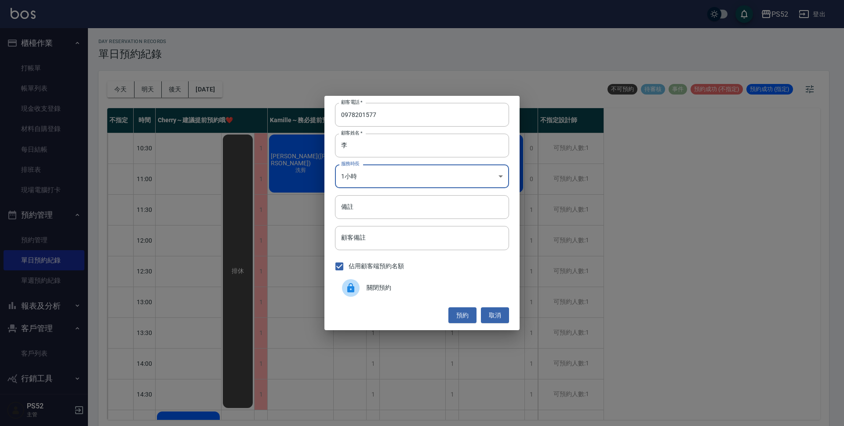
type input "2"
click at [390, 213] on input "備註" at bounding box center [422, 207] width 174 height 24
type input "喜"
type input "洗剪"
click at [469, 314] on button "預約" at bounding box center [463, 315] width 28 height 16
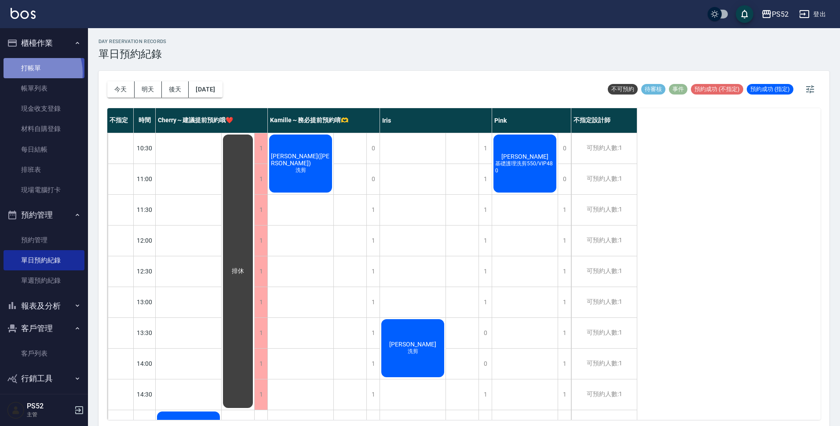
click at [28, 73] on link "打帳單" at bounding box center [44, 68] width 81 height 20
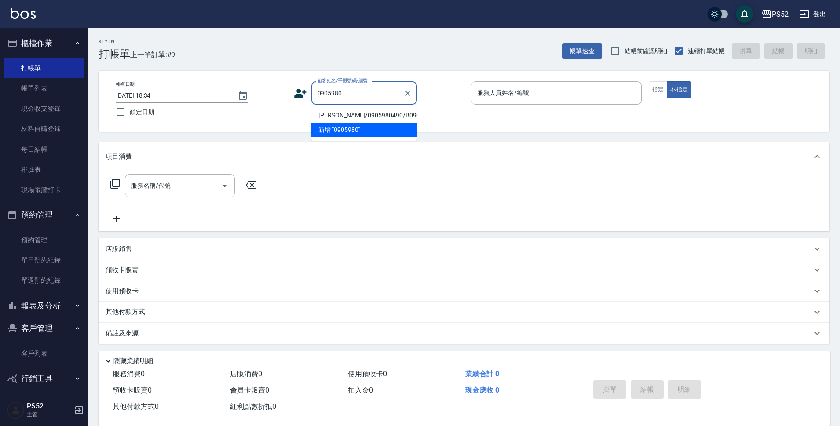
click at [378, 121] on li "[PERSON_NAME]/0905980490/B0905980490" at bounding box center [364, 115] width 106 height 15
type input "[PERSON_NAME]/0905980490/B0905980490"
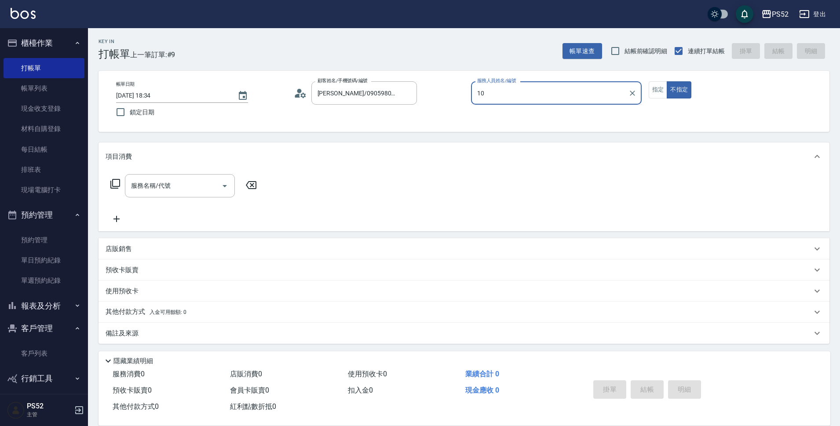
type input "10"
type button "false"
type input "Iris-10"
click at [190, 183] on input "服務名稱/代號" at bounding box center [173, 185] width 89 height 15
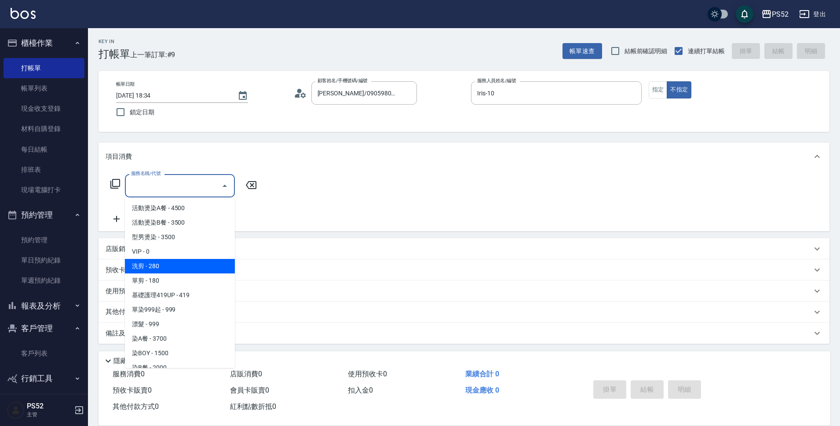
click at [212, 261] on span "洗剪 - 280" at bounding box center [180, 266] width 110 height 15
type input "洗剪(C1)"
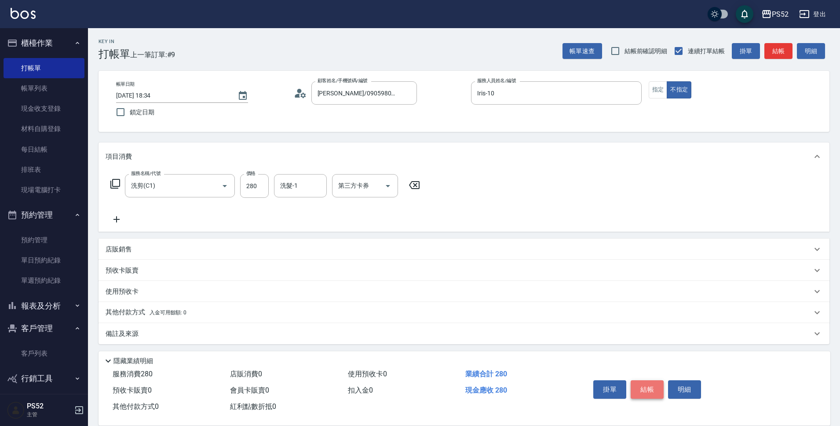
click at [637, 381] on button "結帳" at bounding box center [647, 389] width 33 height 18
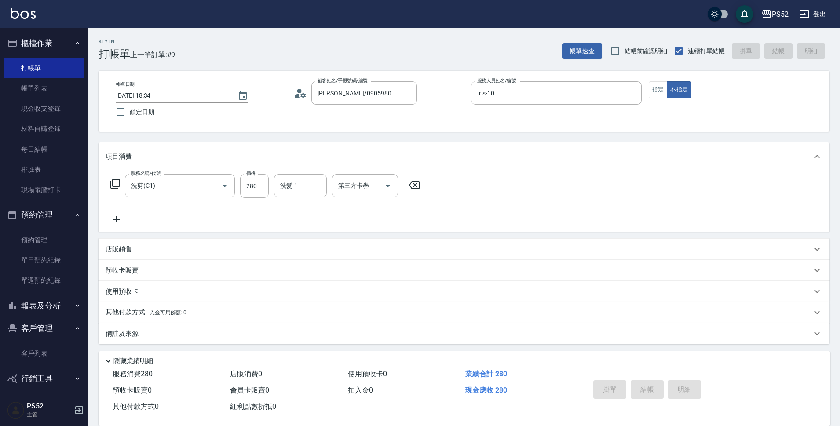
type input "[DATE] 18:35"
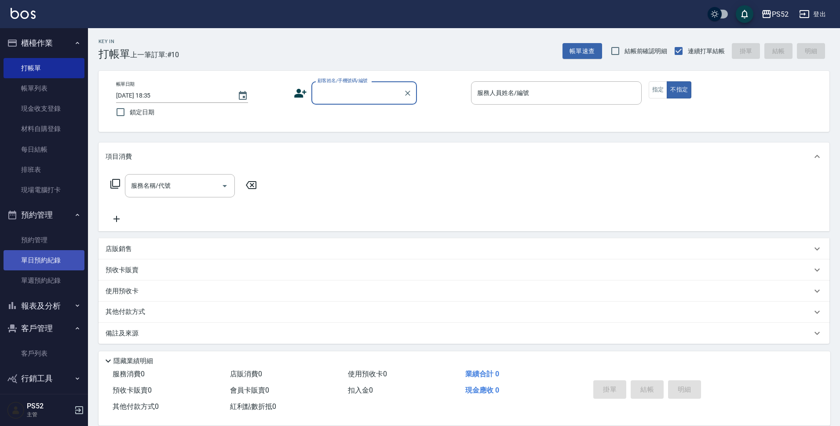
click at [39, 259] on link "單日預約紀錄" at bounding box center [44, 260] width 81 height 20
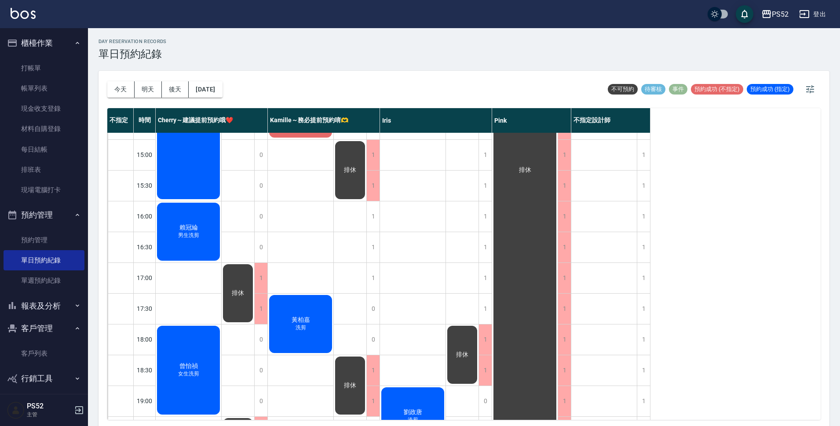
scroll to position [322, 0]
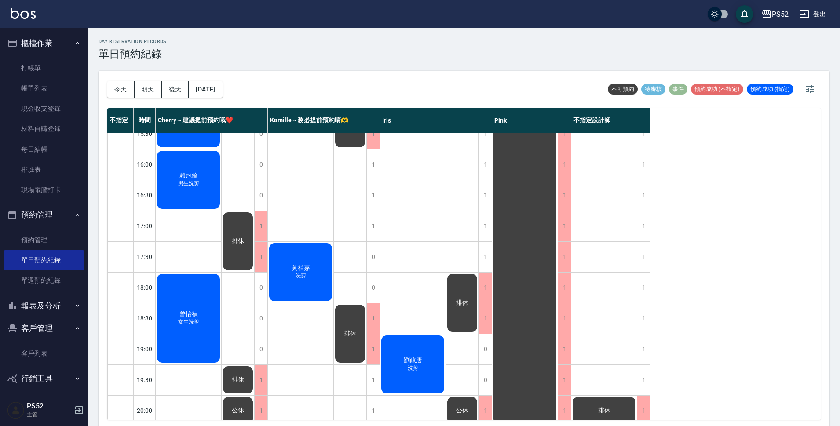
click at [391, 370] on div "[PERSON_NAME]剪" at bounding box center [413, 364] width 66 height 61
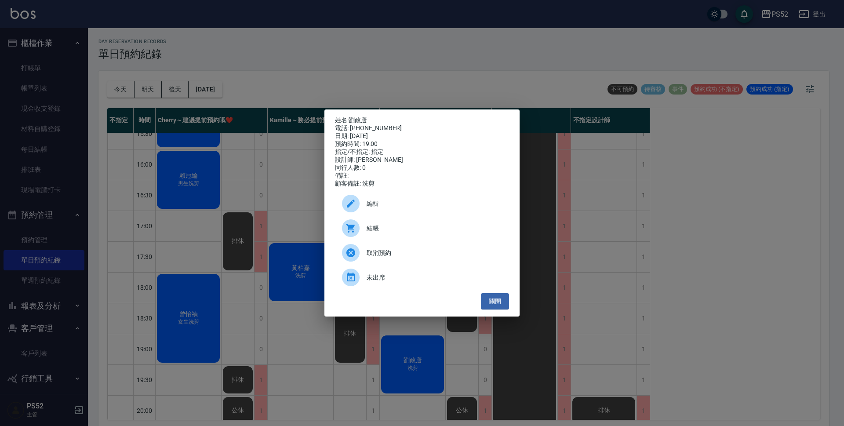
click at [354, 118] on link "劉政唐" at bounding box center [358, 120] width 18 height 7
click at [519, 98] on div "姓名: [PERSON_NAME] 電話: [PHONE_NUMBER] 日期: [DATE] 預約時間: 19:00 指定/不指定: 指定 設計師: [PE…" at bounding box center [422, 213] width 844 height 426
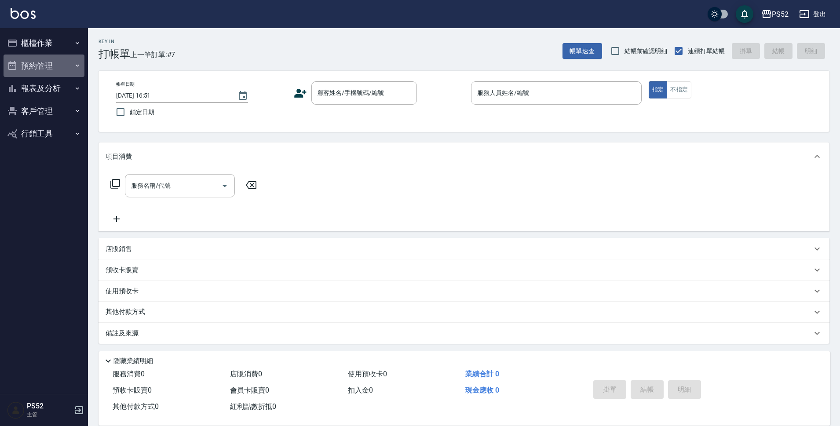
click at [52, 67] on button "預約管理" at bounding box center [44, 66] width 81 height 23
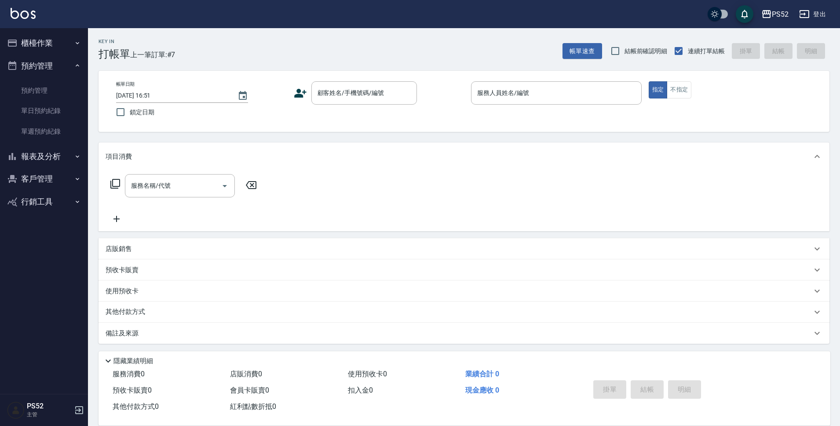
click at [39, 179] on button "客戶管理" at bounding box center [44, 179] width 81 height 23
click at [46, 200] on link "客戶列表" at bounding box center [44, 204] width 81 height 20
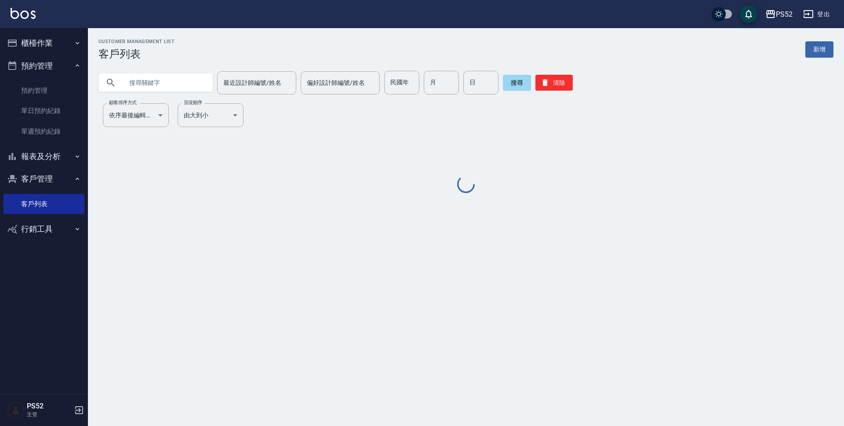
click at [197, 84] on input "text" at bounding box center [164, 83] width 83 height 24
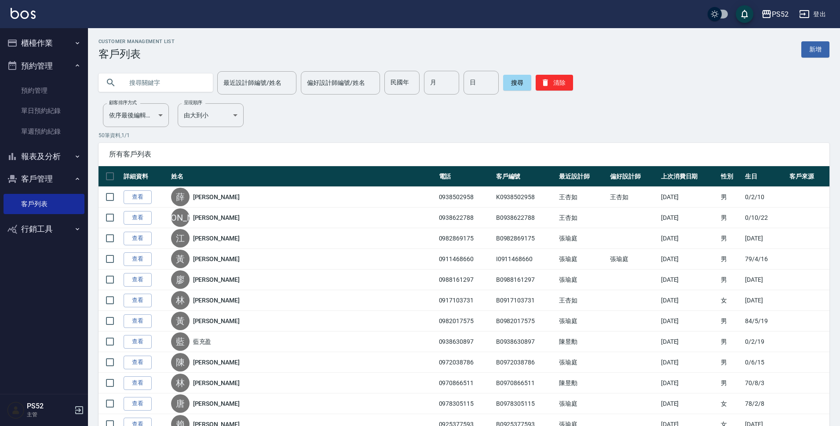
click at [197, 84] on input "text" at bounding box center [164, 83] width 83 height 24
type input "0985932"
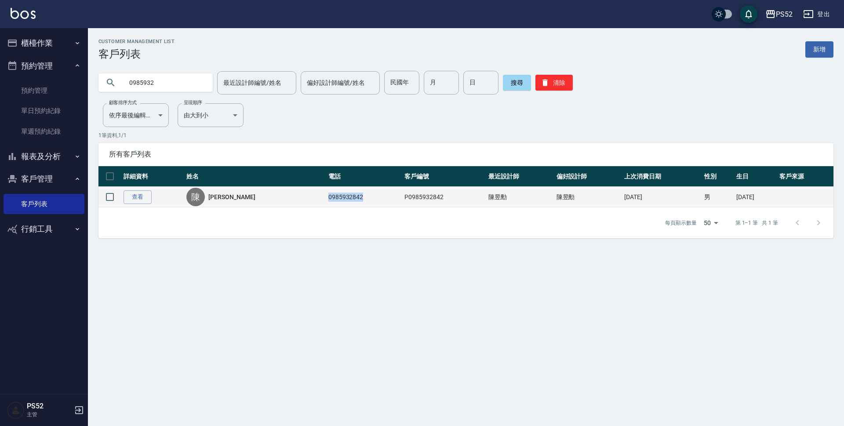
drag, startPoint x: 319, startPoint y: 197, endPoint x: 283, endPoint y: 200, distance: 35.7
click at [326, 200] on td "0985932842" at bounding box center [364, 197] width 76 height 21
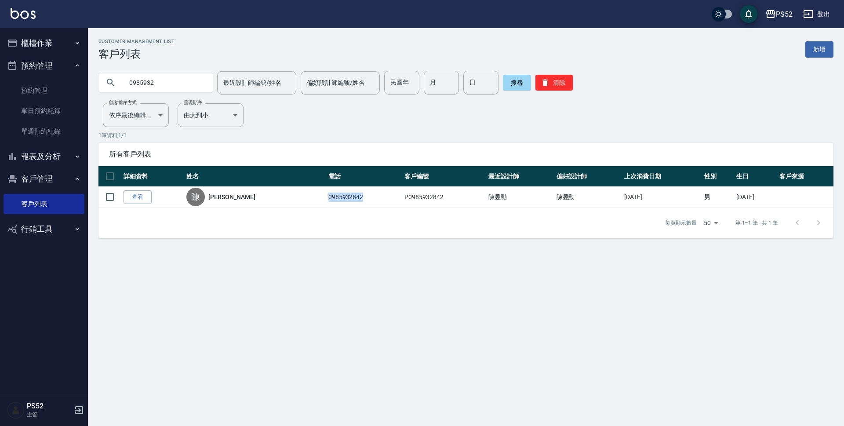
copy td "0985932842"
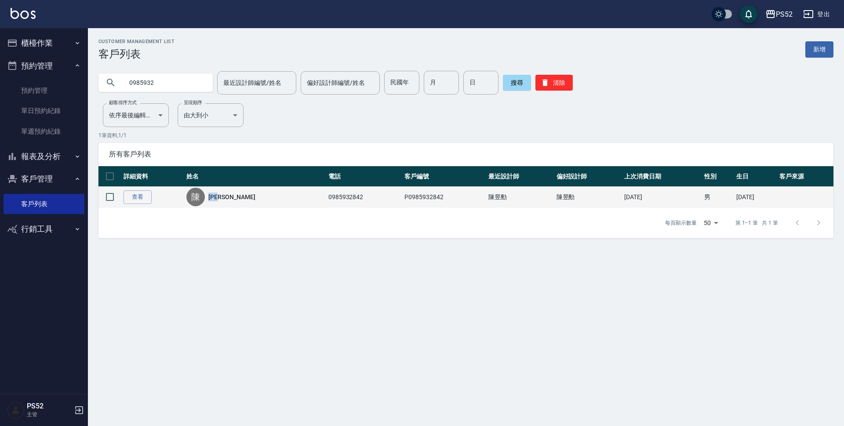
drag, startPoint x: 232, startPoint y: 197, endPoint x: 213, endPoint y: 199, distance: 19.0
click at [213, 199] on div "陳 陳品嘉" at bounding box center [254, 197] width 137 height 18
copy link "[PERSON_NAME]"
